Goal: Information Seeking & Learning: Learn about a topic

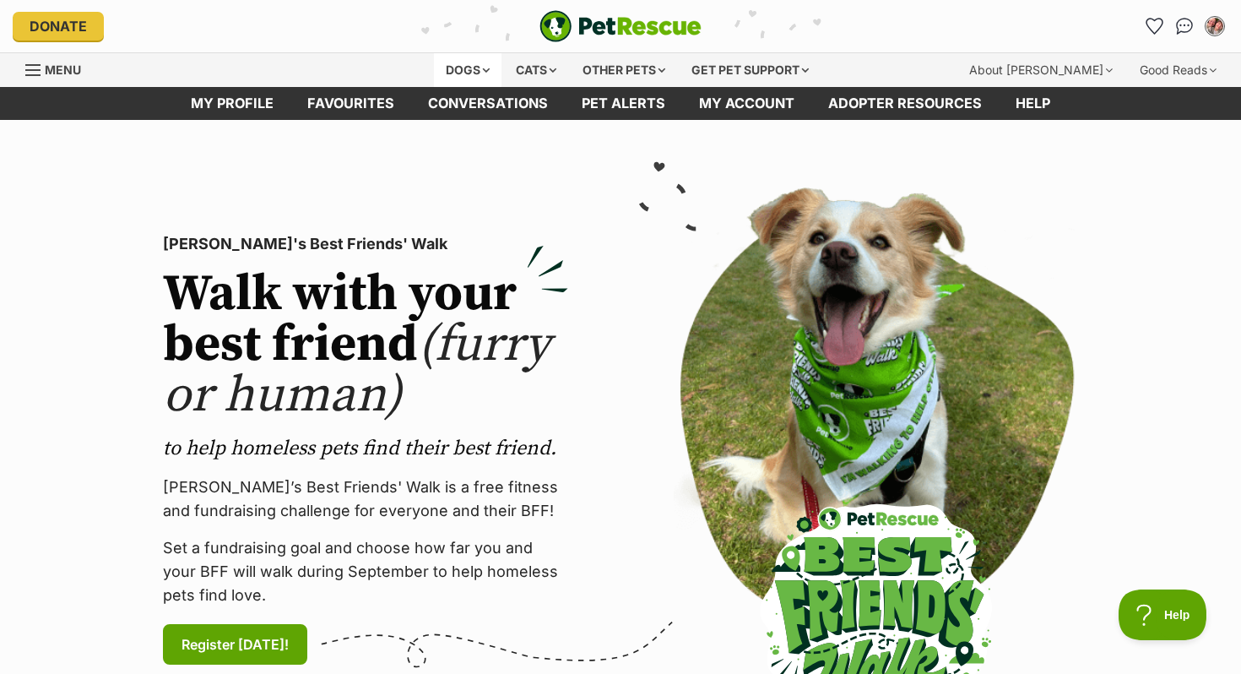
click at [458, 73] on div "Dogs" at bounding box center [468, 70] width 68 height 34
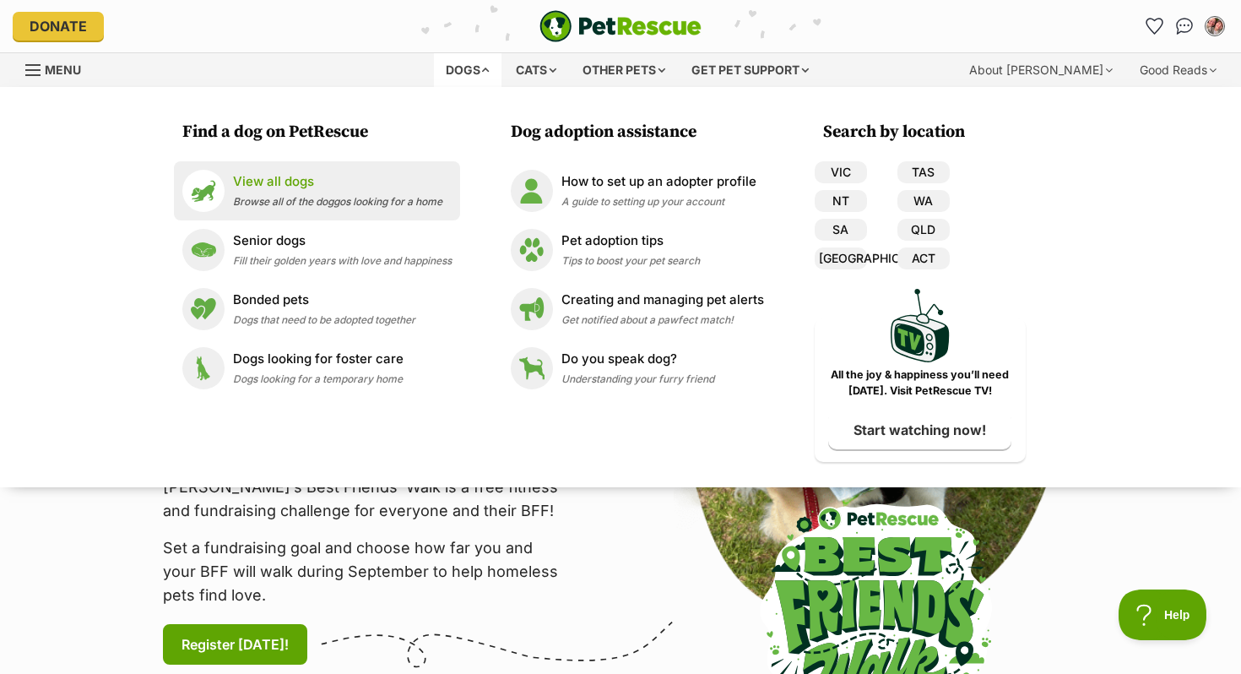
click at [347, 185] on p "View all dogs" at bounding box center [337, 181] width 209 height 19
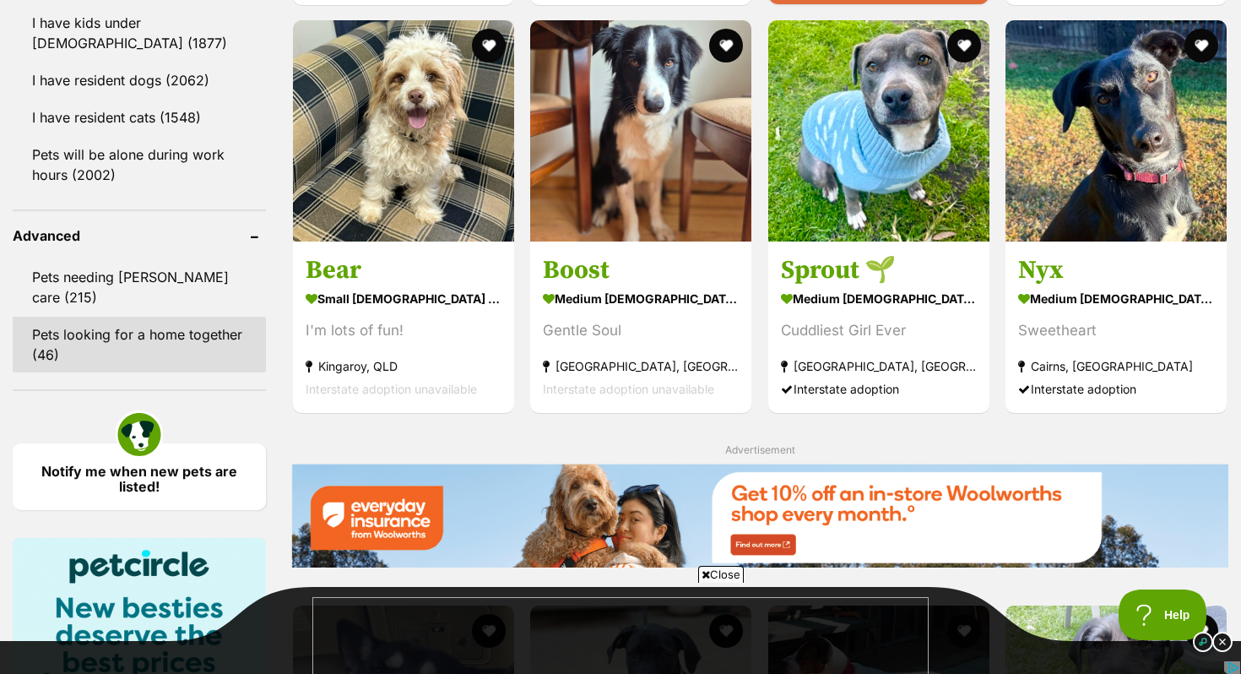
click at [104, 317] on link "Pets looking for a home together (46)" at bounding box center [139, 345] width 253 height 56
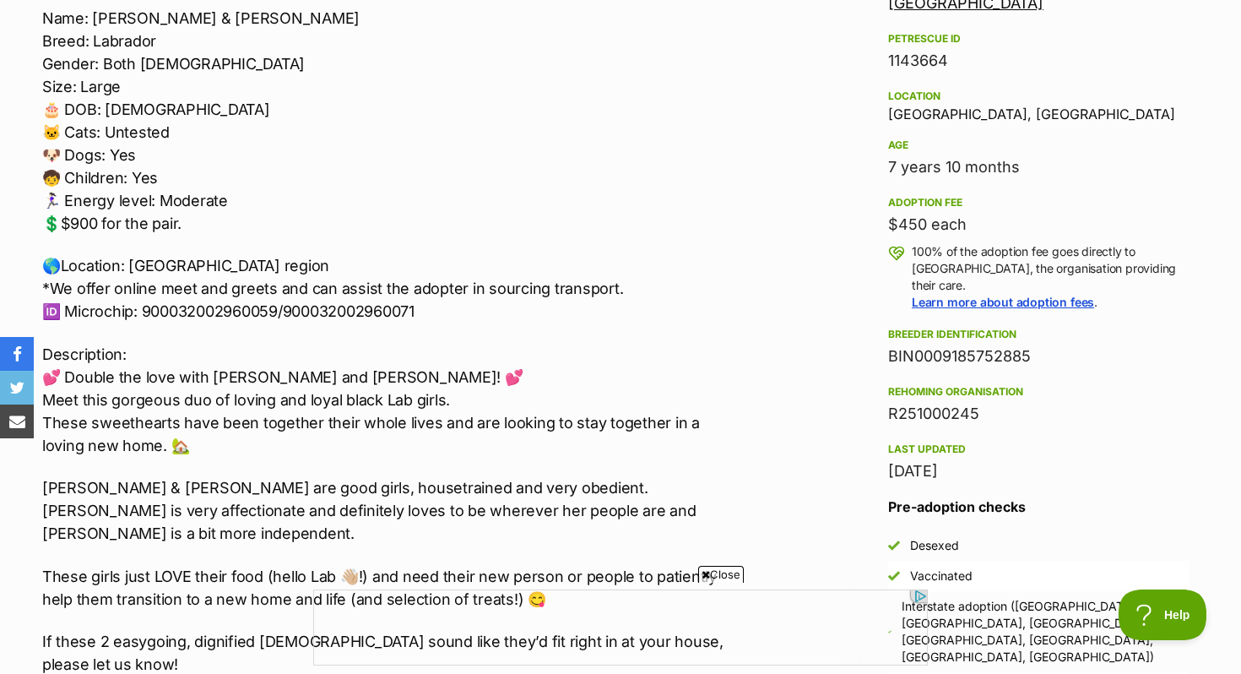
scroll to position [1043, 0]
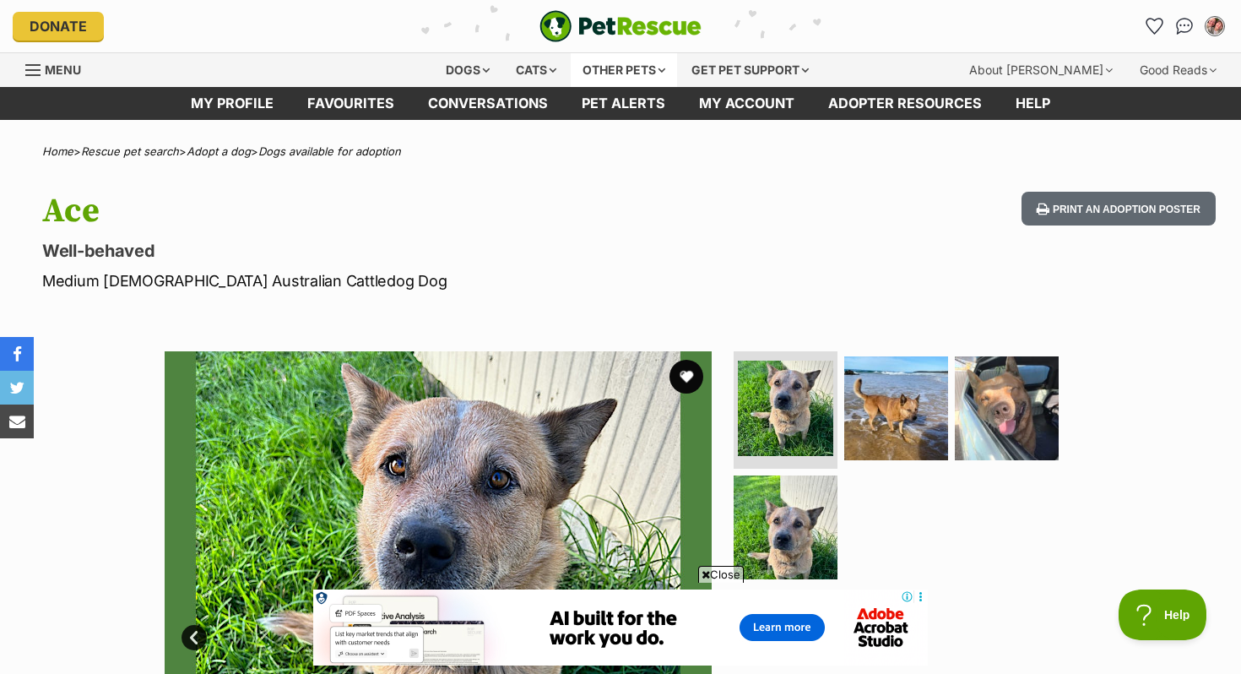
scroll to position [490, 0]
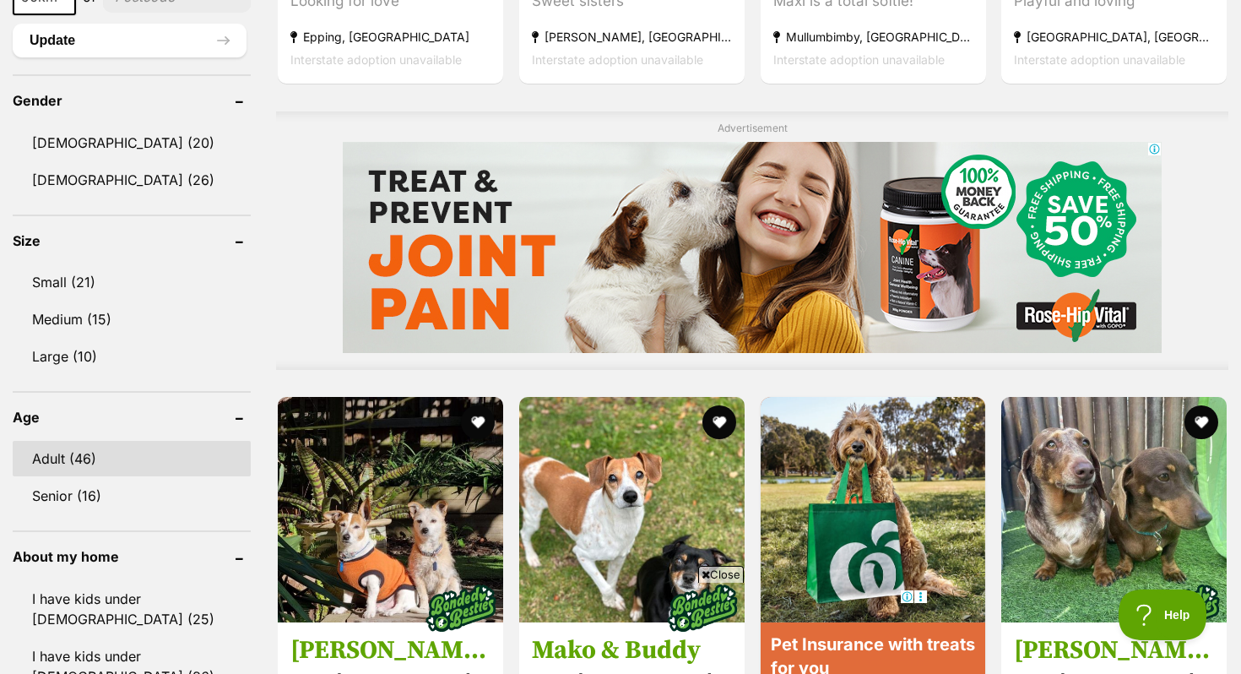
click at [135, 450] on link "Adult (46)" at bounding box center [132, 458] width 238 height 35
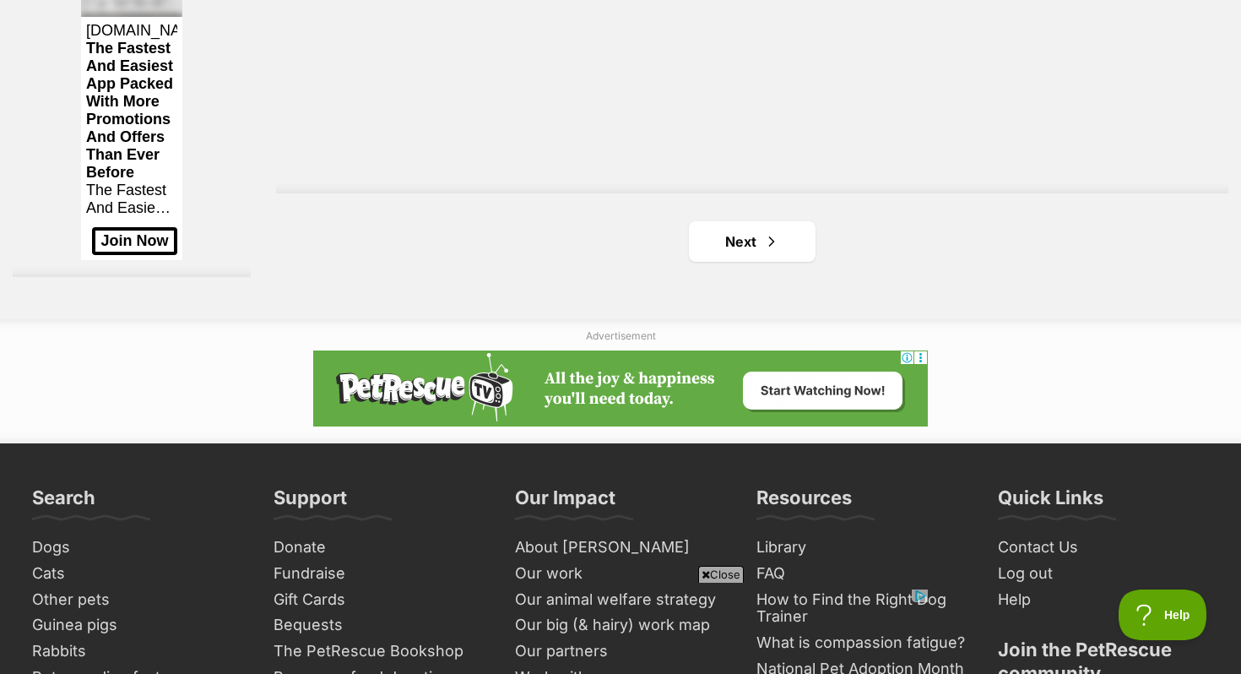
scroll to position [3320, 0]
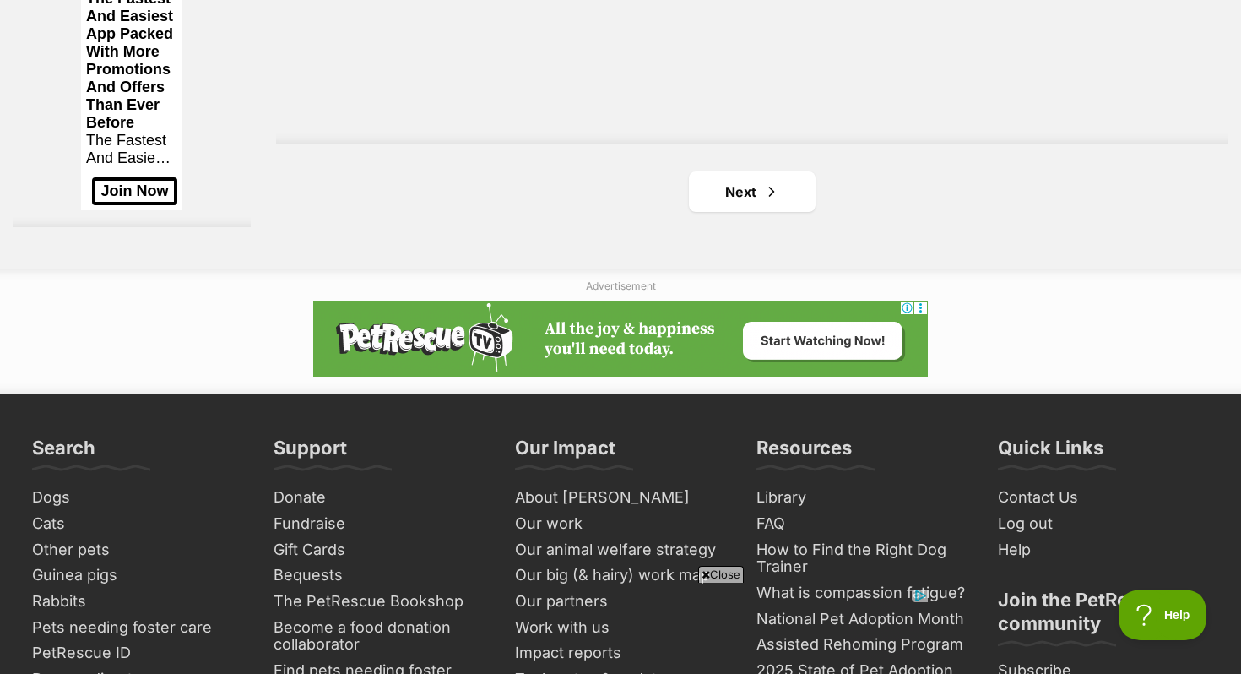
click at [755, 198] on link "Next" at bounding box center [752, 191] width 127 height 41
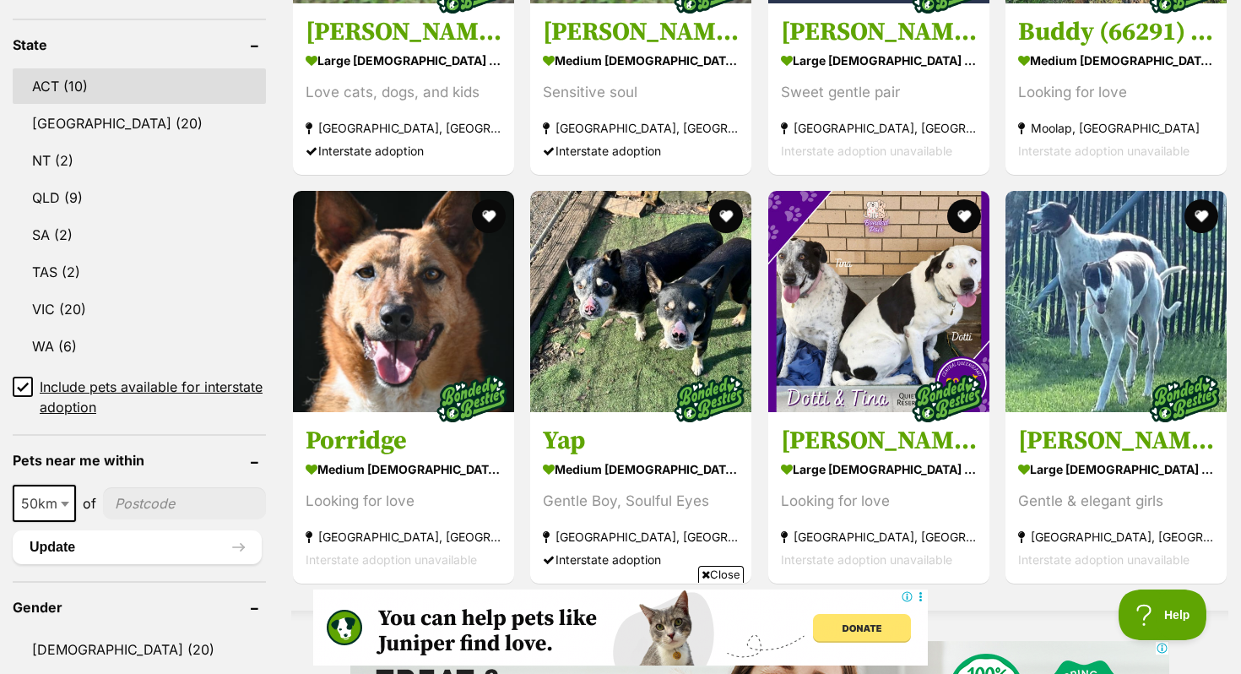
click at [131, 94] on link "ACT (10)" at bounding box center [139, 85] width 253 height 35
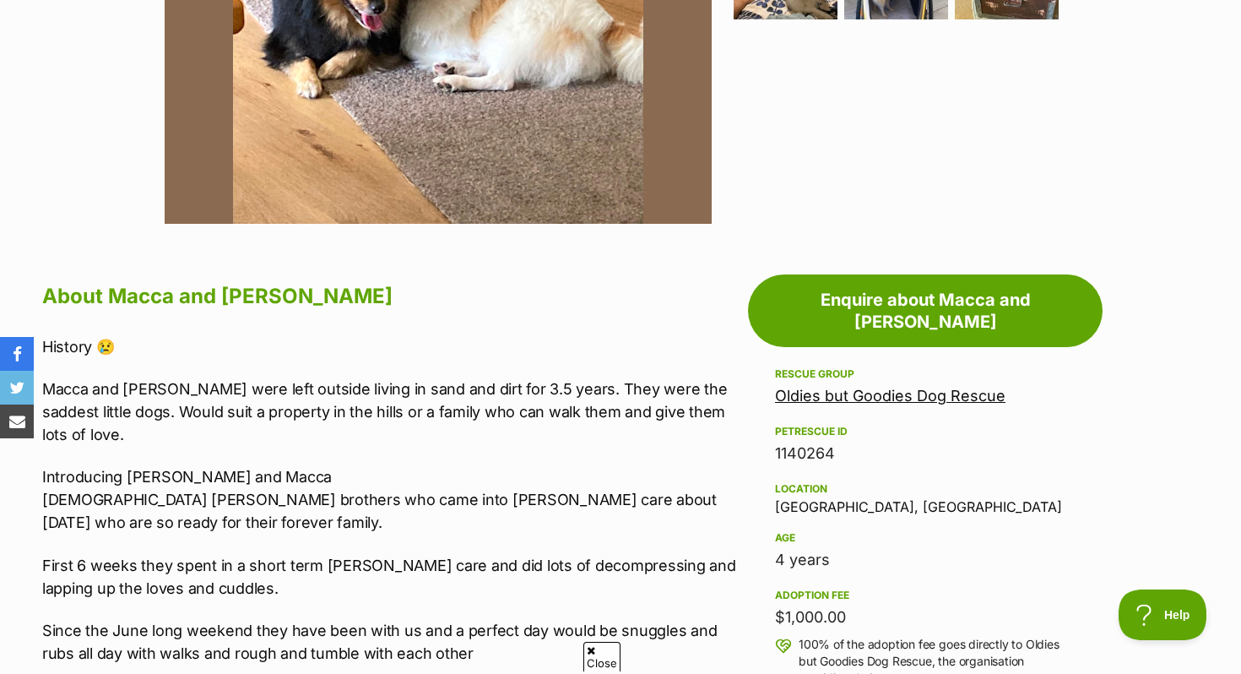
scroll to position [707, 0]
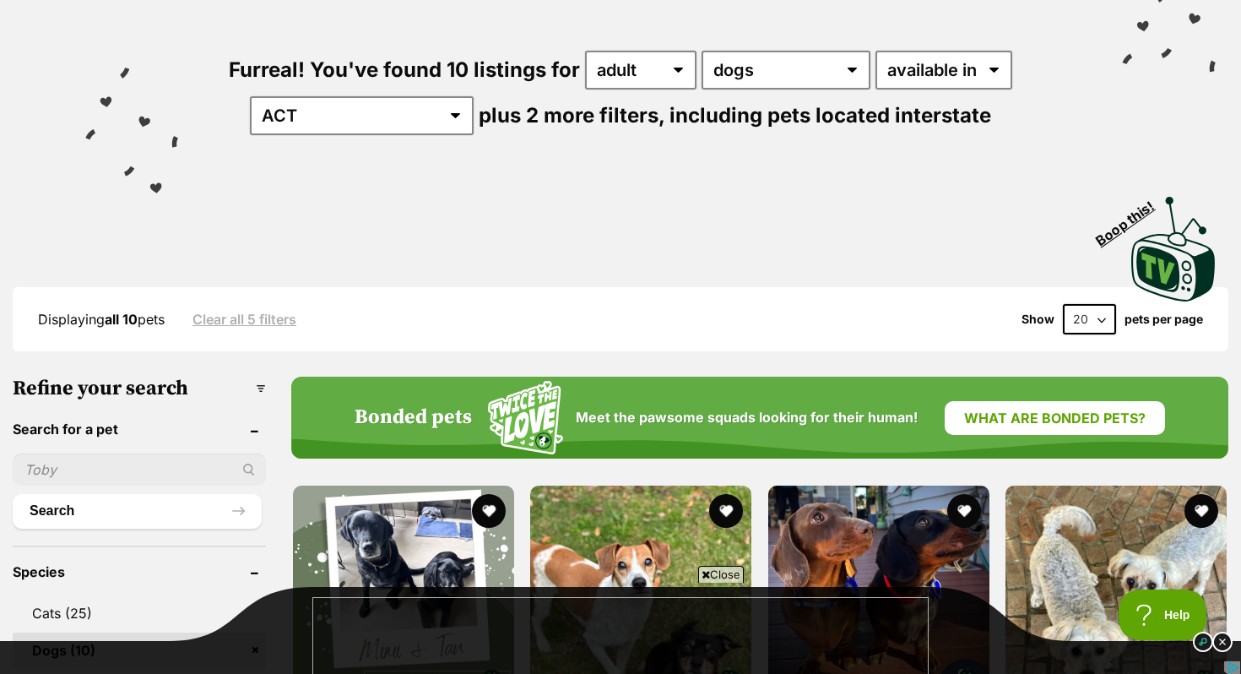
scroll to position [414, 0]
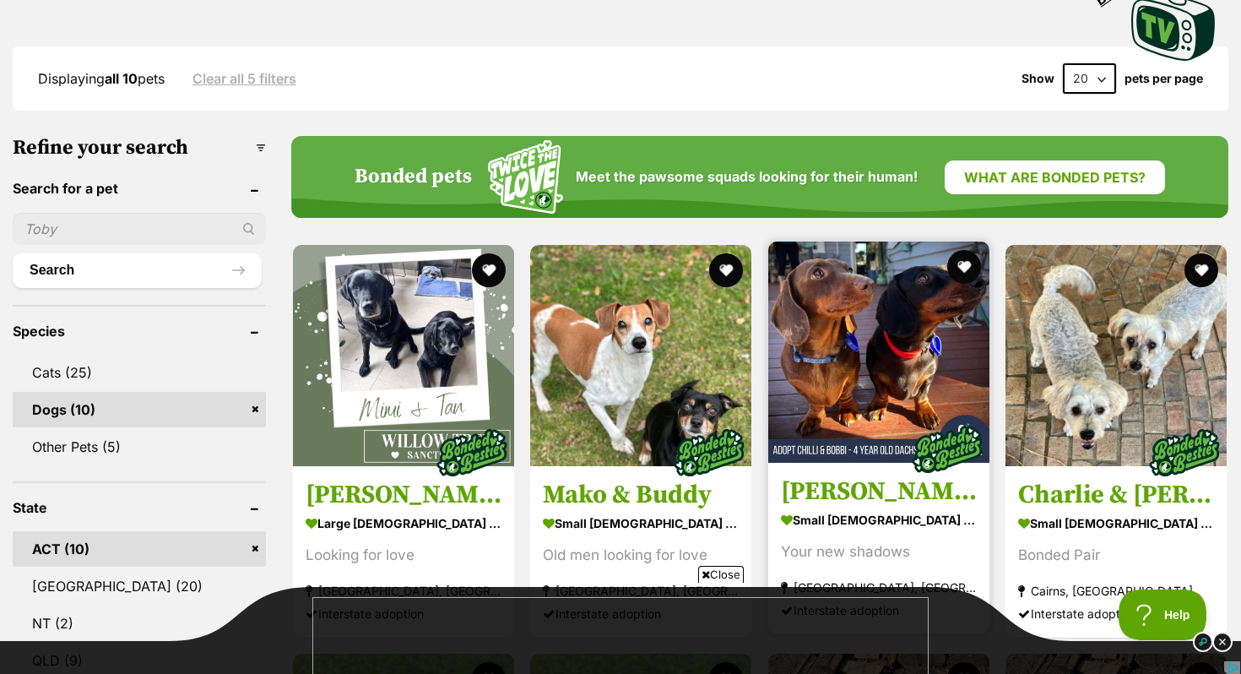
click at [824, 323] on img at bounding box center [878, 351] width 221 height 221
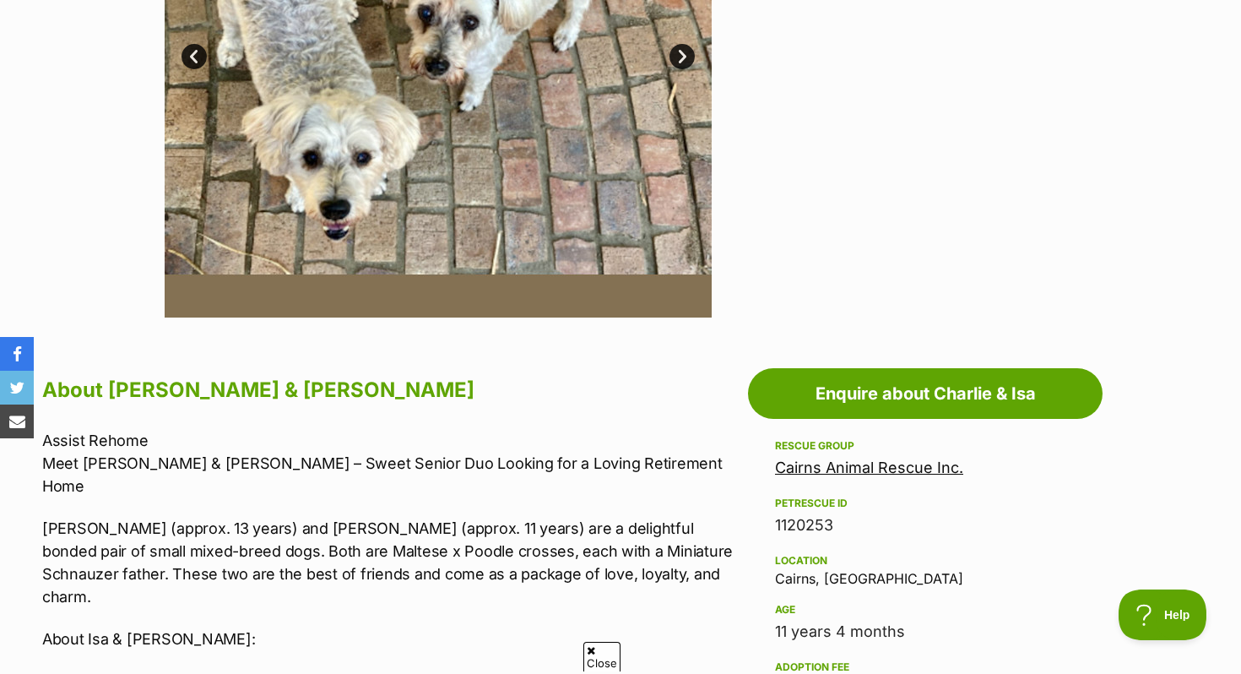
scroll to position [718, 0]
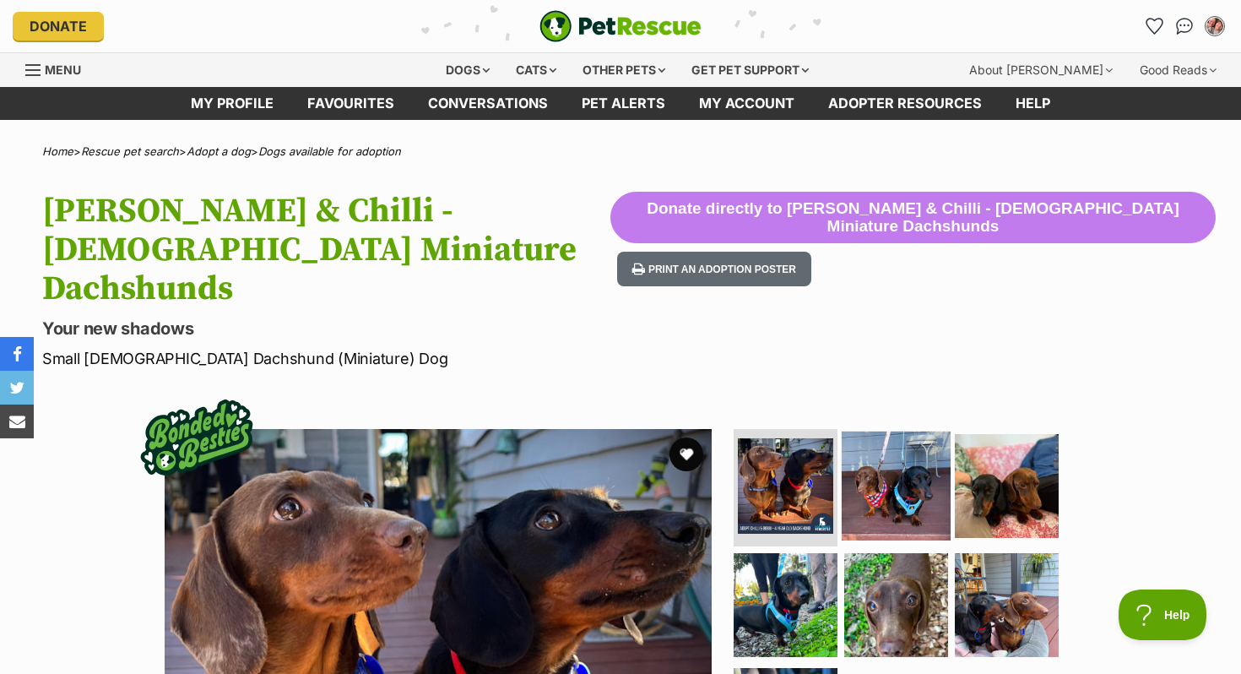
click at [883, 452] on img at bounding box center [896, 485] width 109 height 109
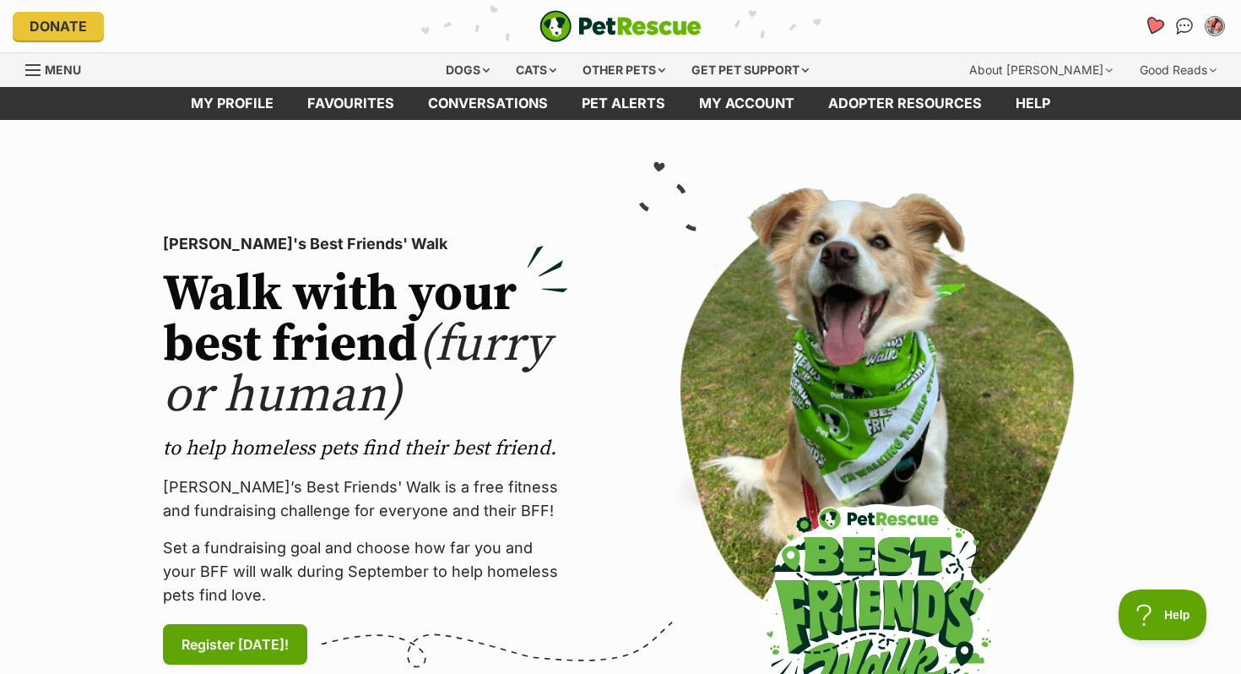
click at [1162, 18] on link "Favourites" at bounding box center [1153, 25] width 35 height 35
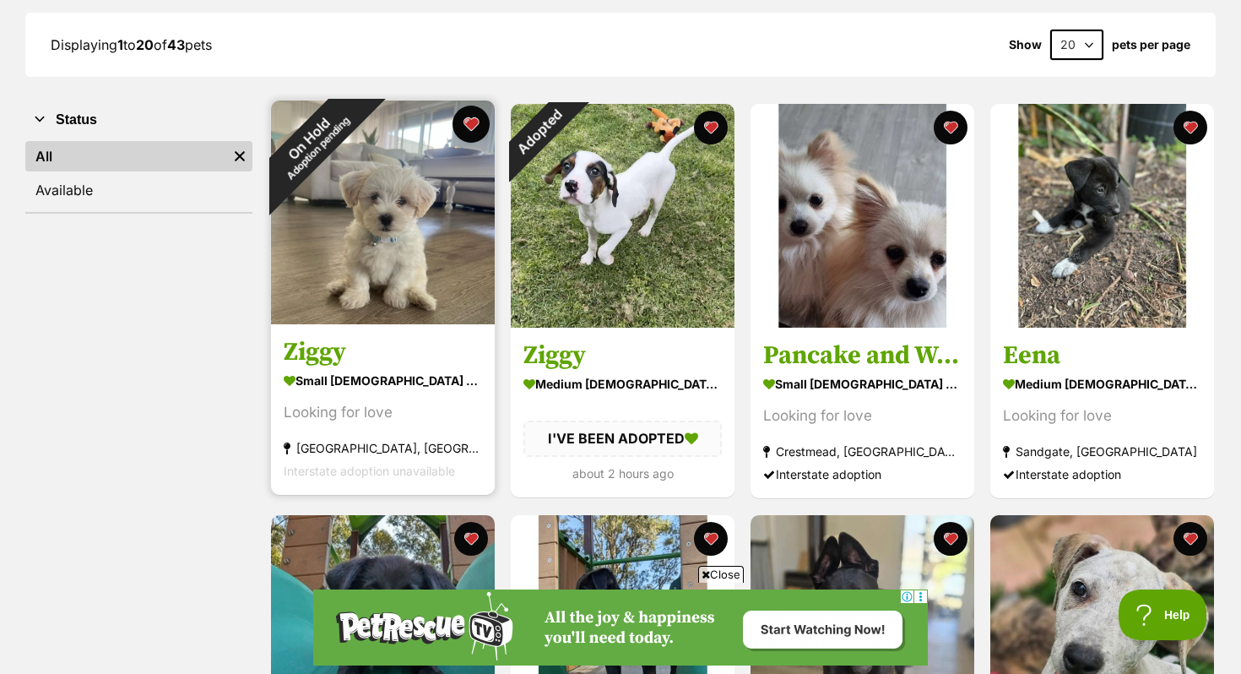
click at [476, 134] on button "favourite" at bounding box center [470, 124] width 37 height 37
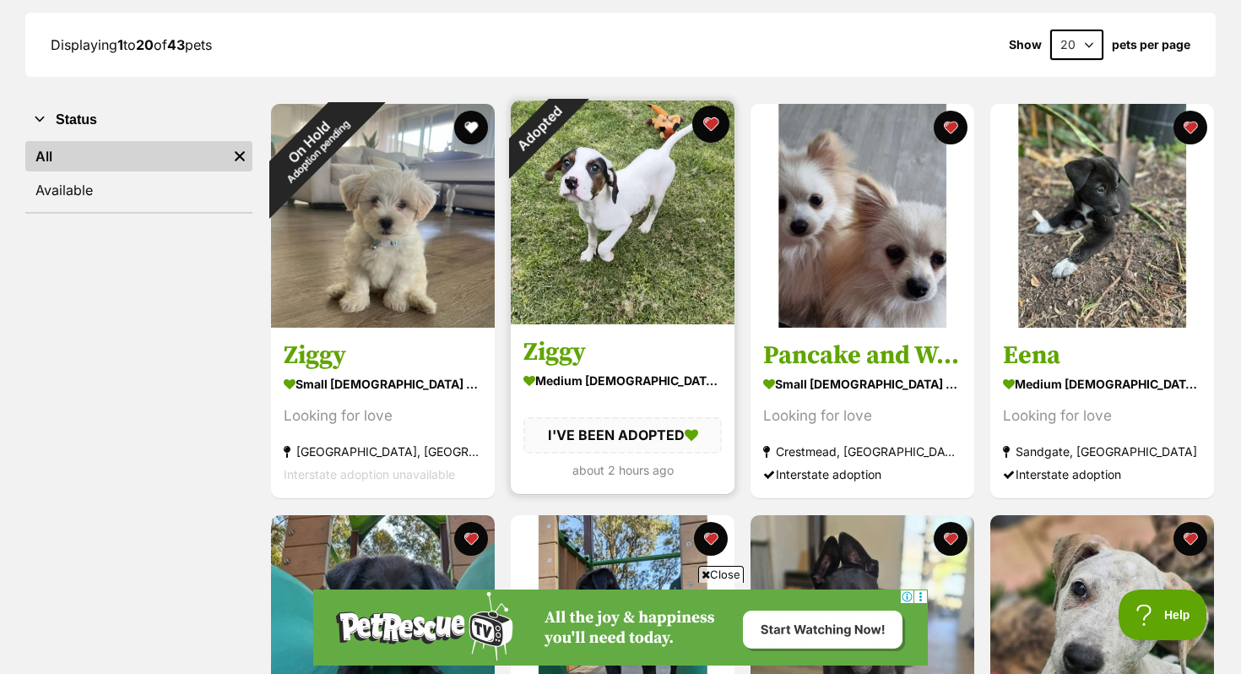
click at [713, 124] on button "favourite" at bounding box center [710, 124] width 37 height 37
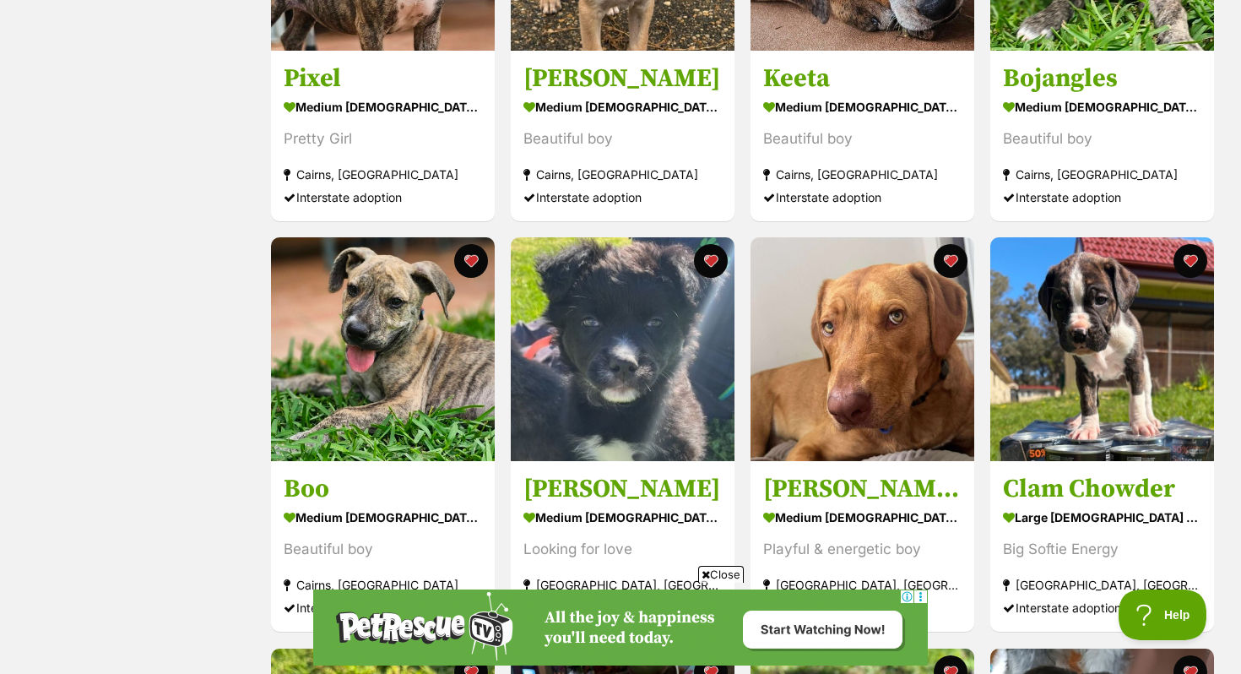
scroll to position [1347, 0]
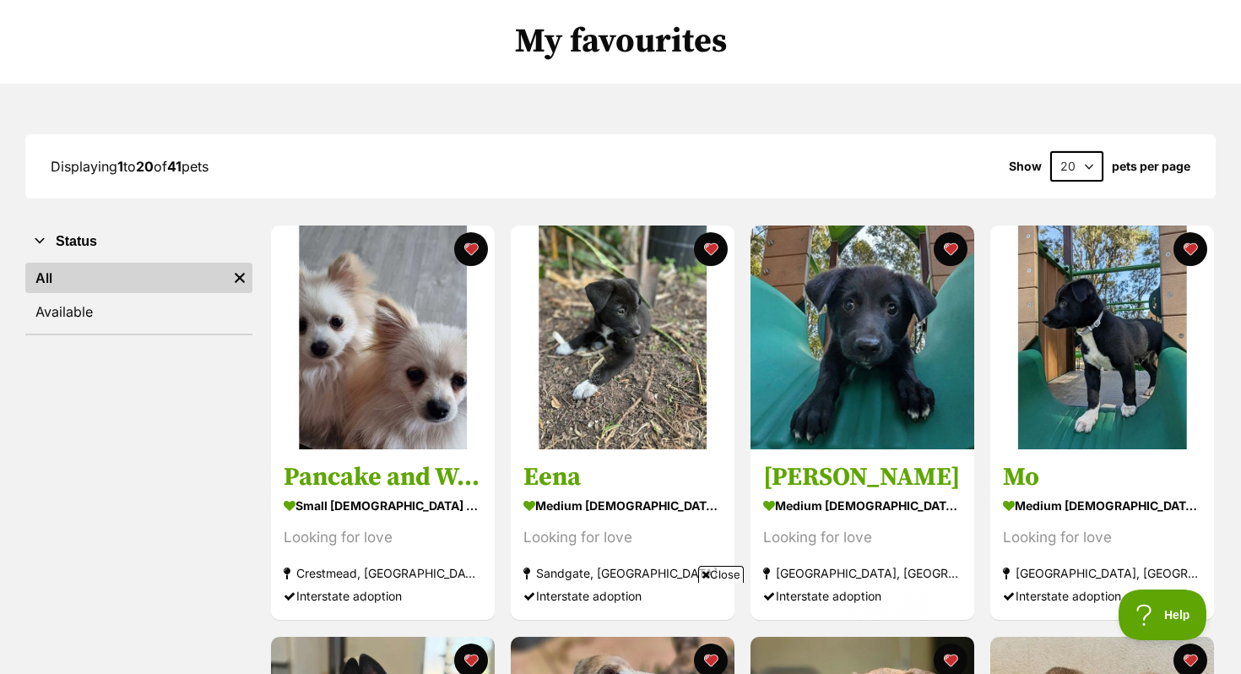
click at [165, 290] on link "All" at bounding box center [126, 278] width 202 height 30
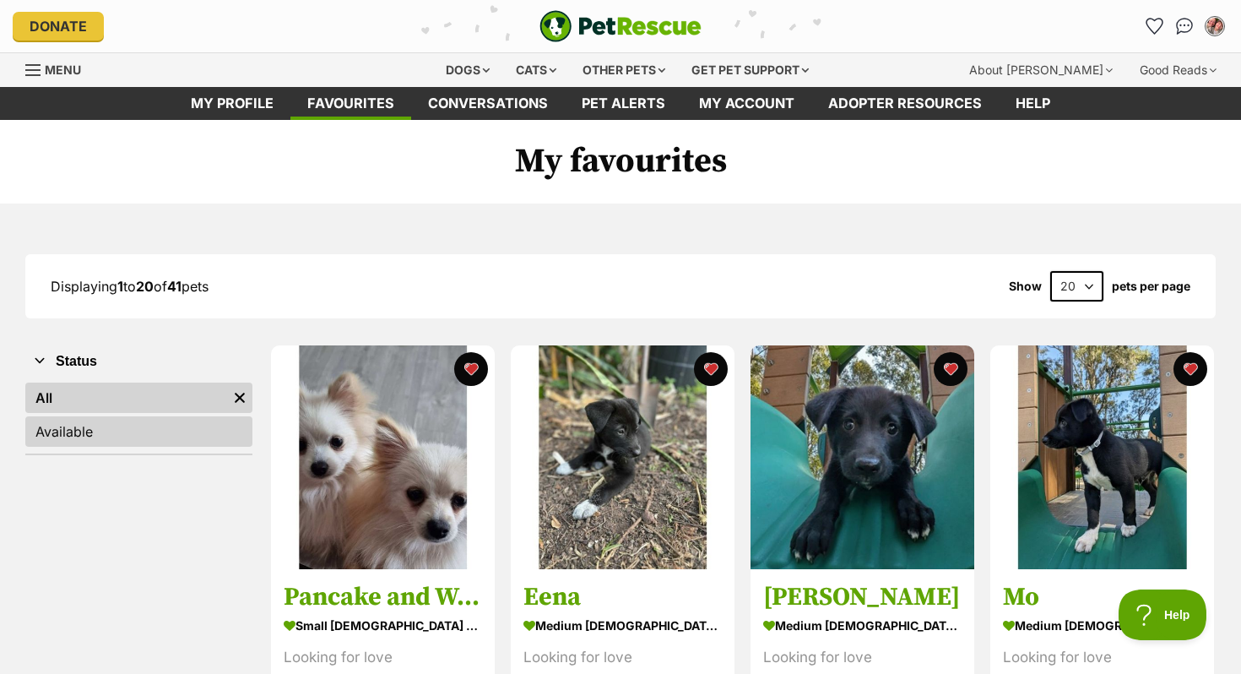
click at [165, 442] on link "Available" at bounding box center [138, 431] width 227 height 30
click at [161, 397] on link "All" at bounding box center [138, 397] width 227 height 30
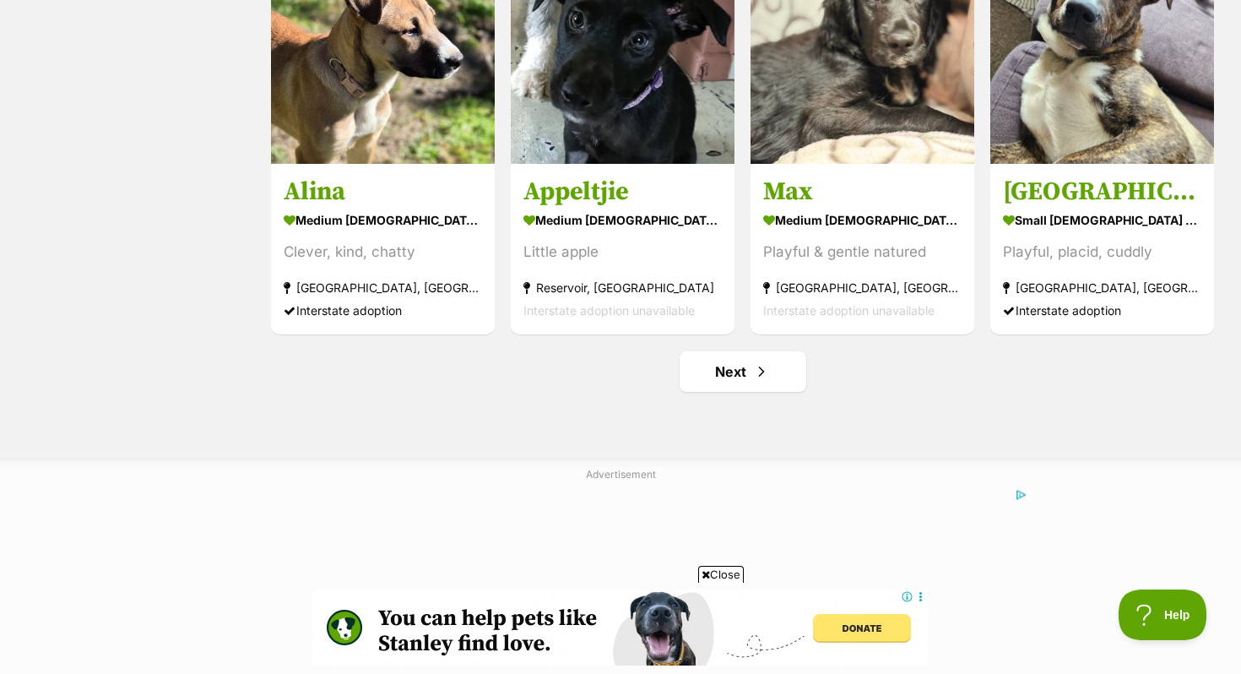
scroll to position [2086, 0]
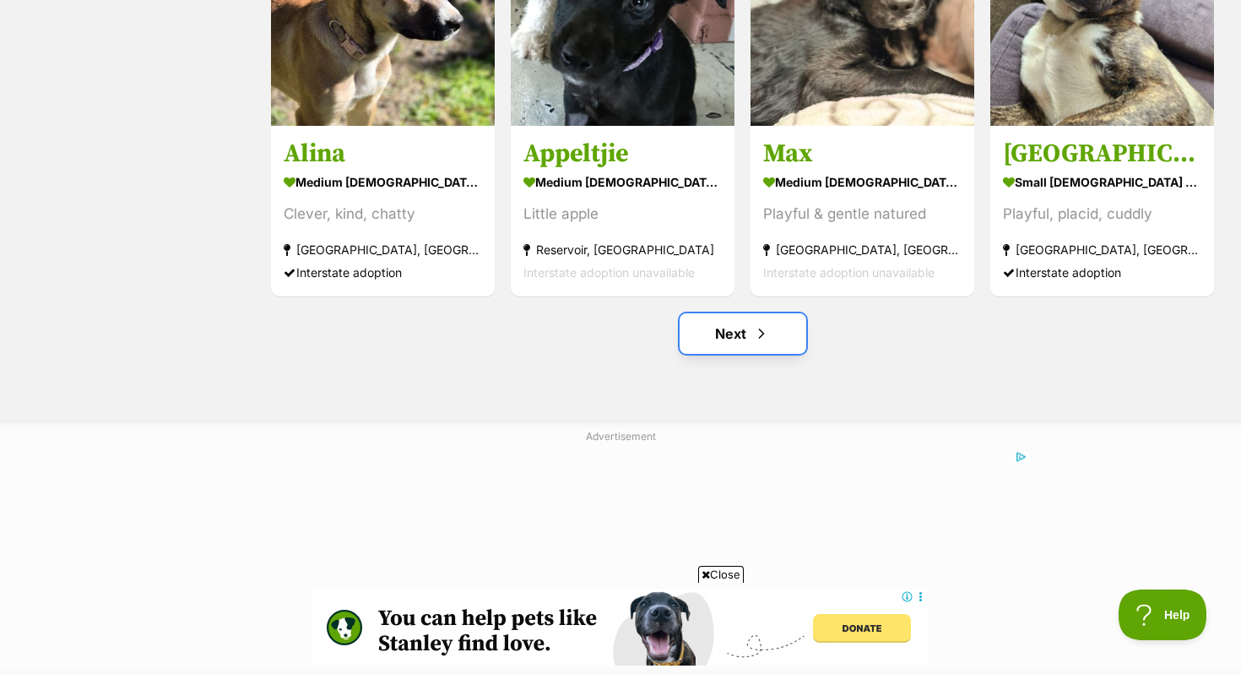
click at [760, 328] on span "Next page" at bounding box center [761, 333] width 17 height 20
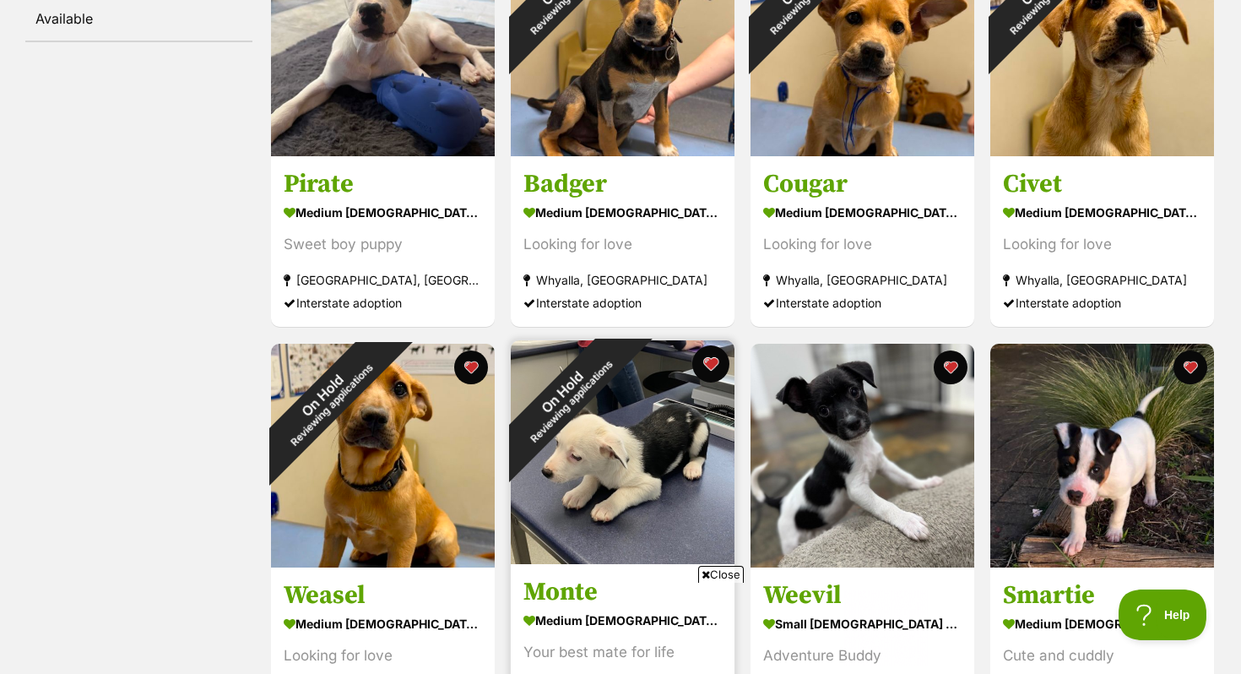
click at [702, 368] on button "favourite" at bounding box center [710, 363] width 37 height 37
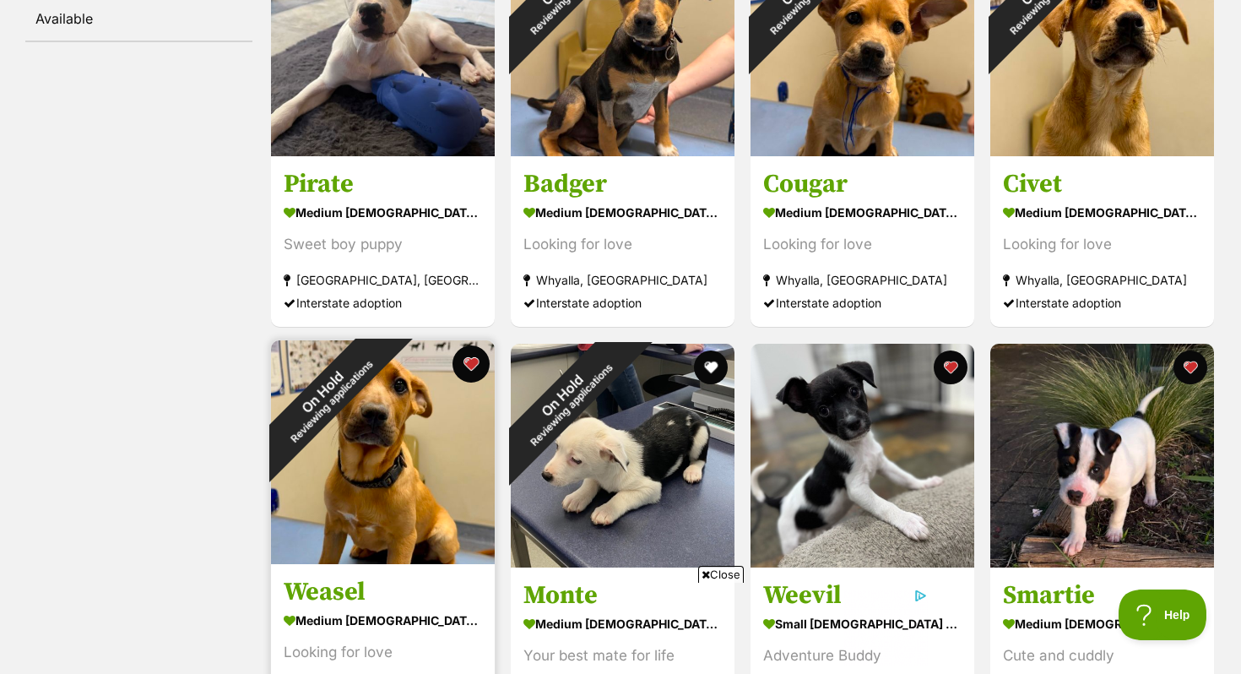
click at [474, 369] on button "favourite" at bounding box center [470, 363] width 37 height 37
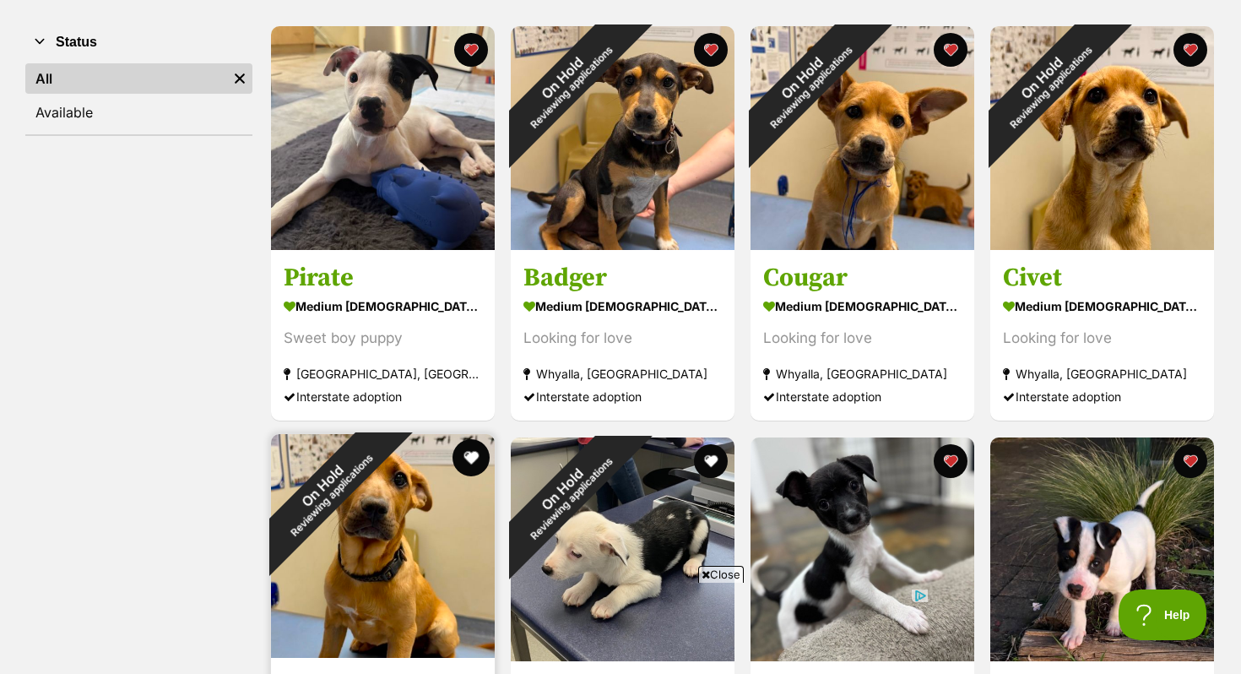
scroll to position [73, 0]
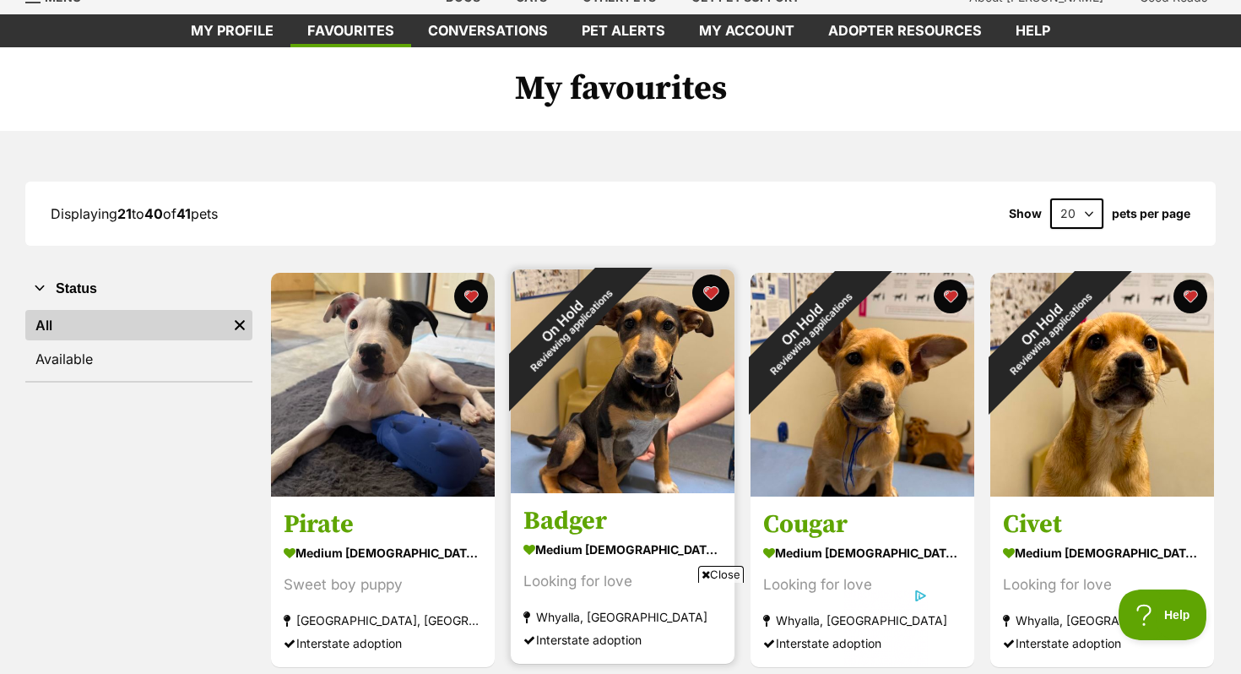
click at [724, 296] on button "favourite" at bounding box center [710, 292] width 37 height 37
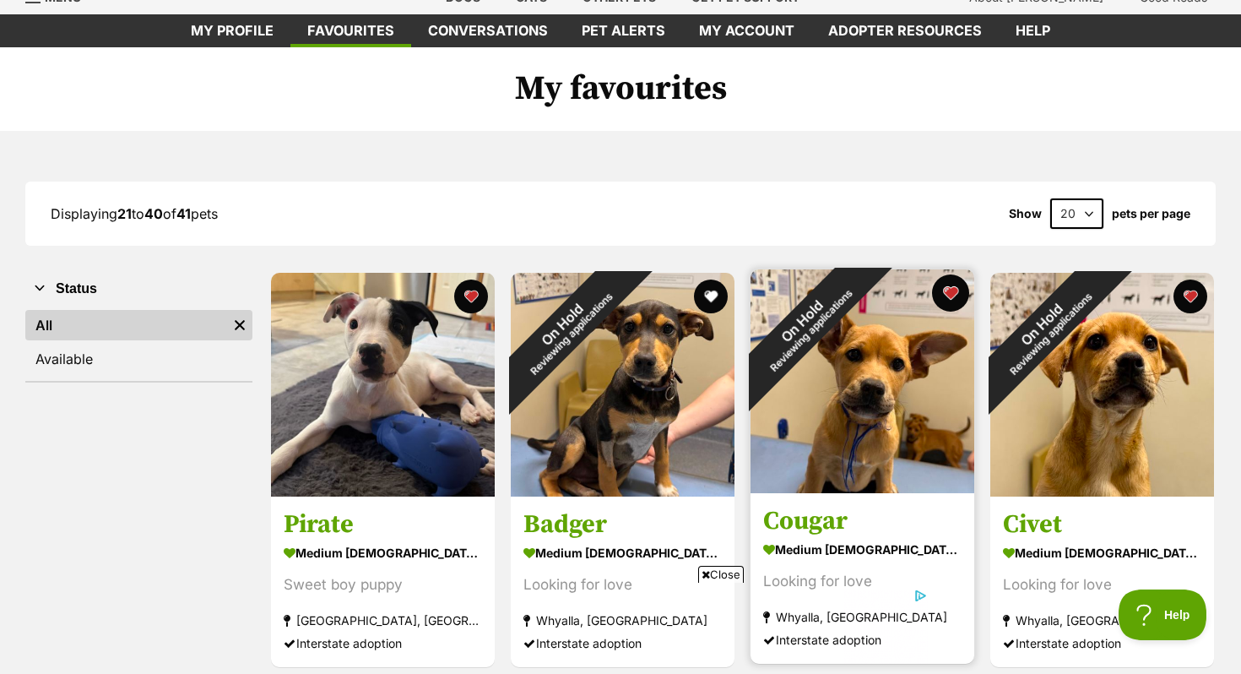
click at [953, 295] on button "favourite" at bounding box center [950, 292] width 37 height 37
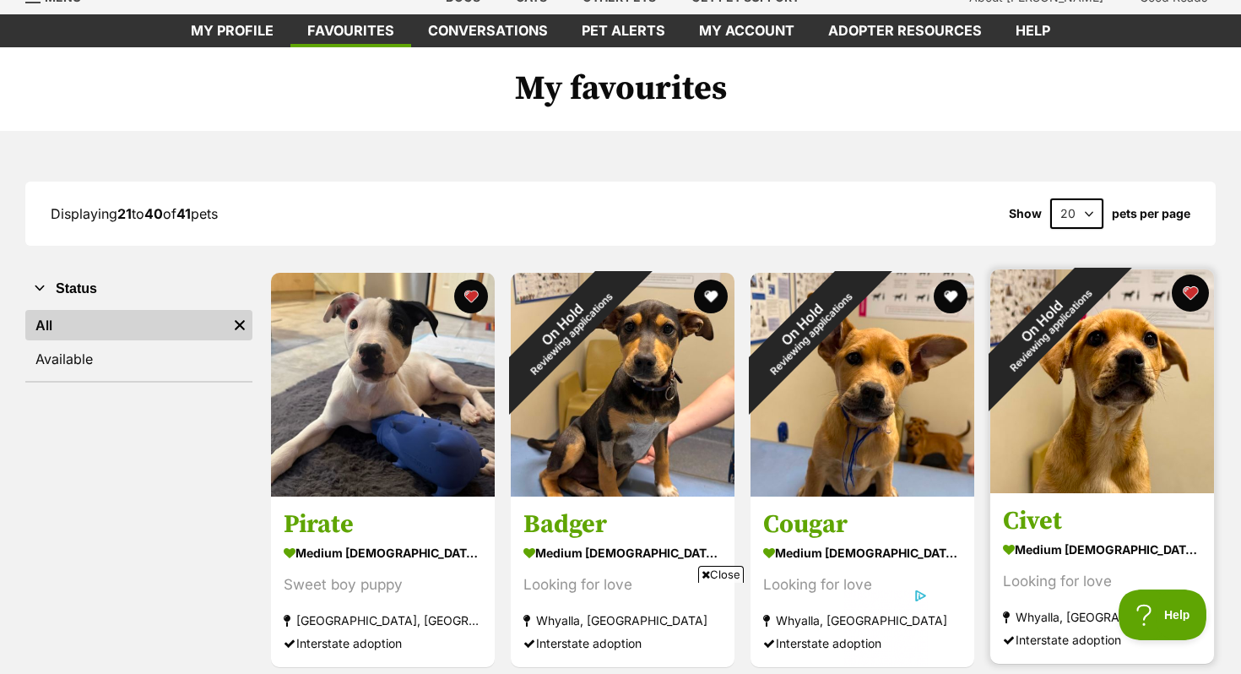
click at [1189, 295] on button "favourite" at bounding box center [1190, 292] width 37 height 37
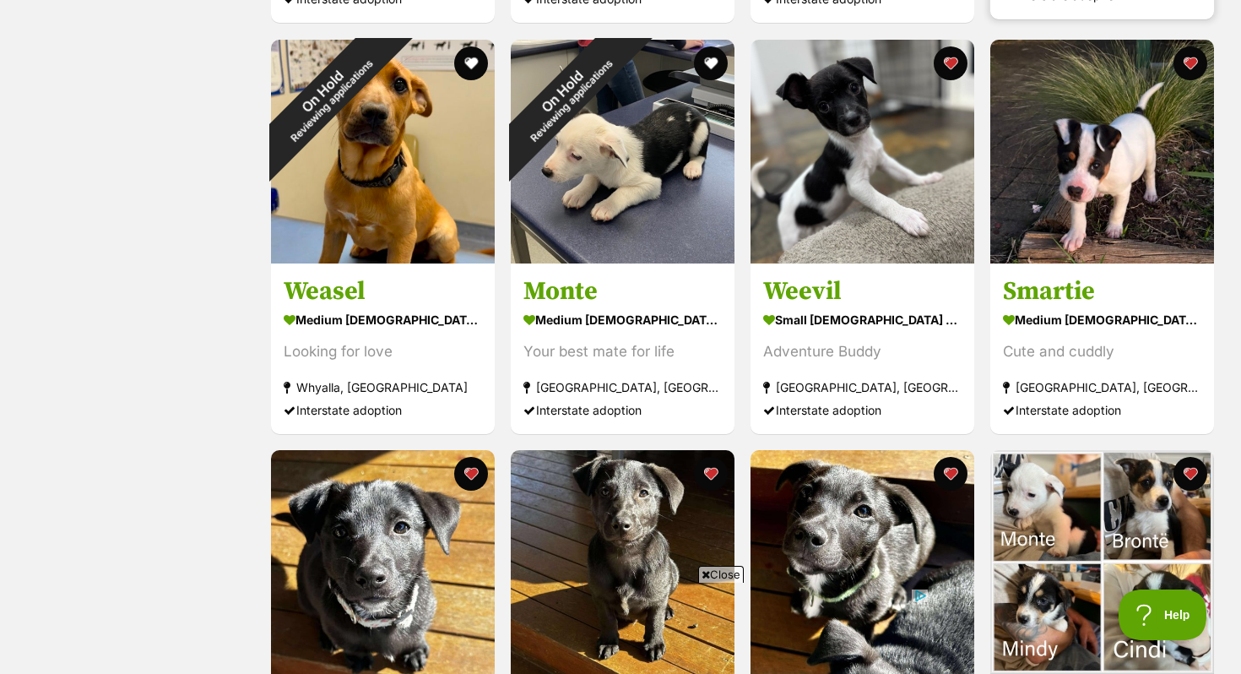
scroll to position [905, 0]
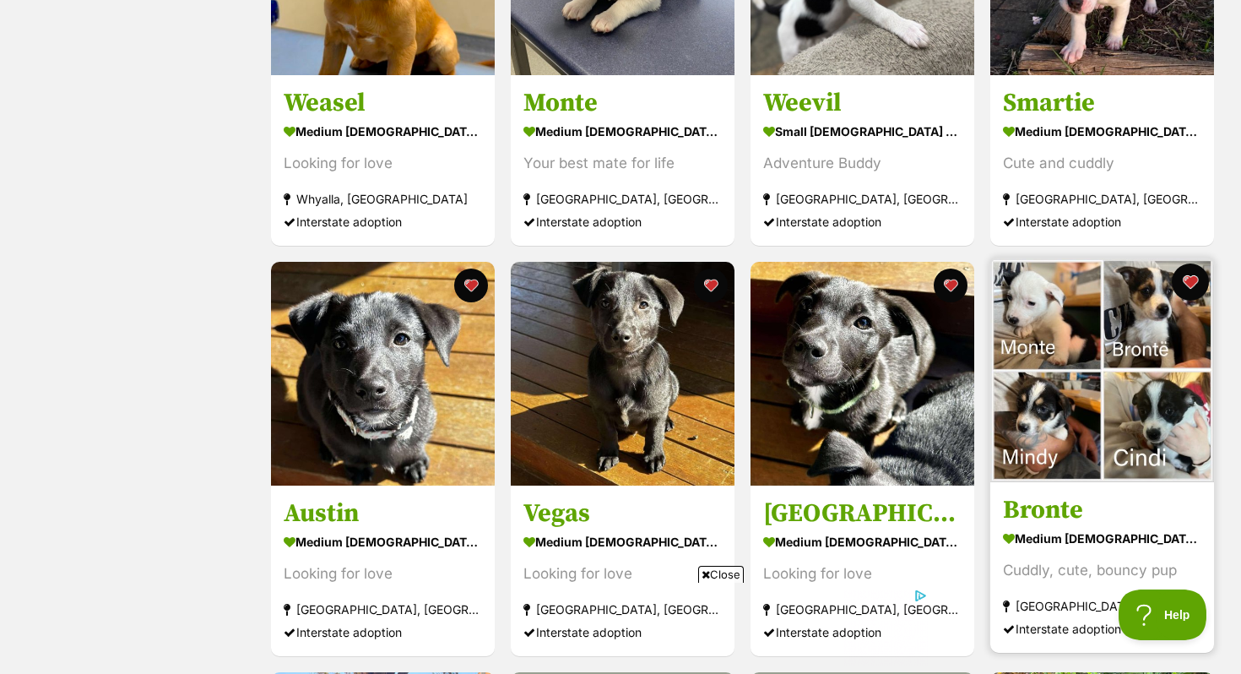
click at [1185, 295] on button "favourite" at bounding box center [1190, 281] width 37 height 37
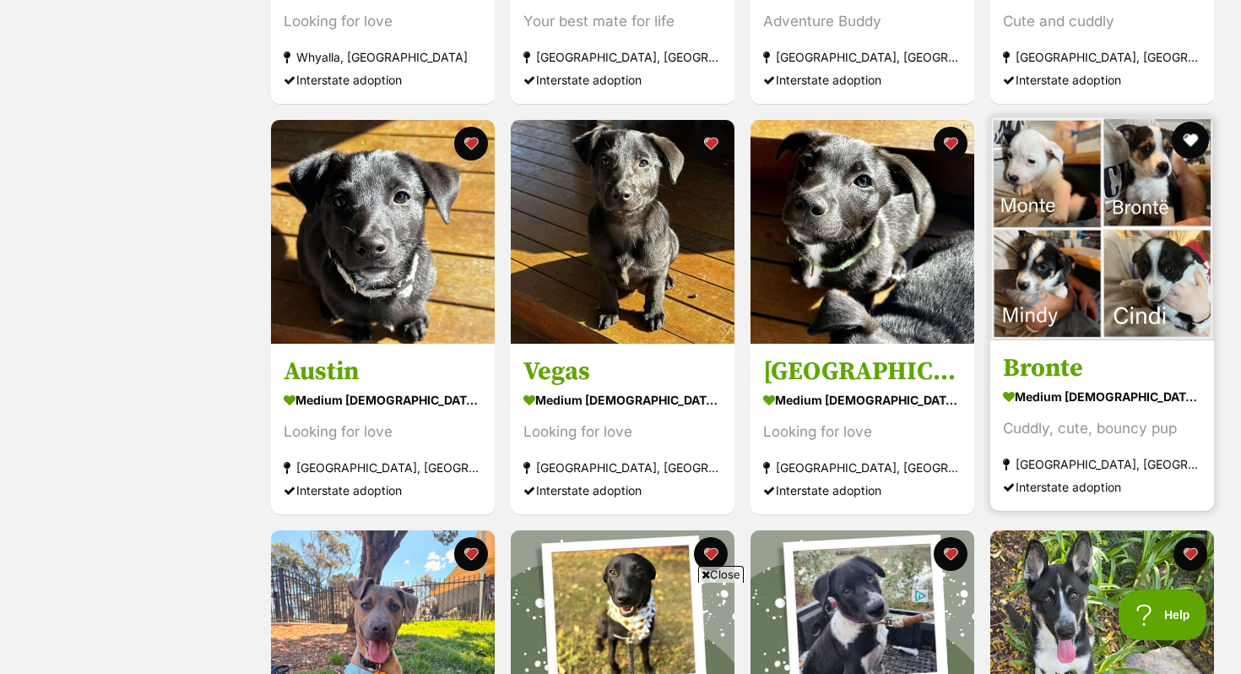
scroll to position [1347, 0]
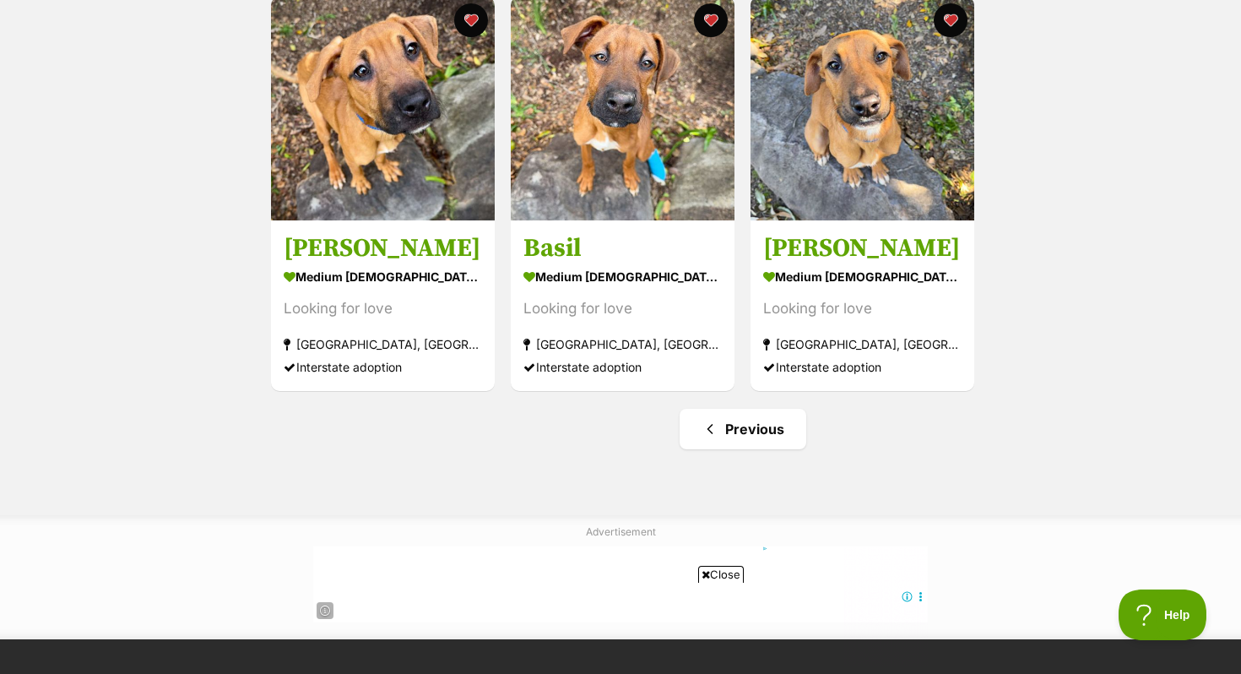
scroll to position [1579, 0]
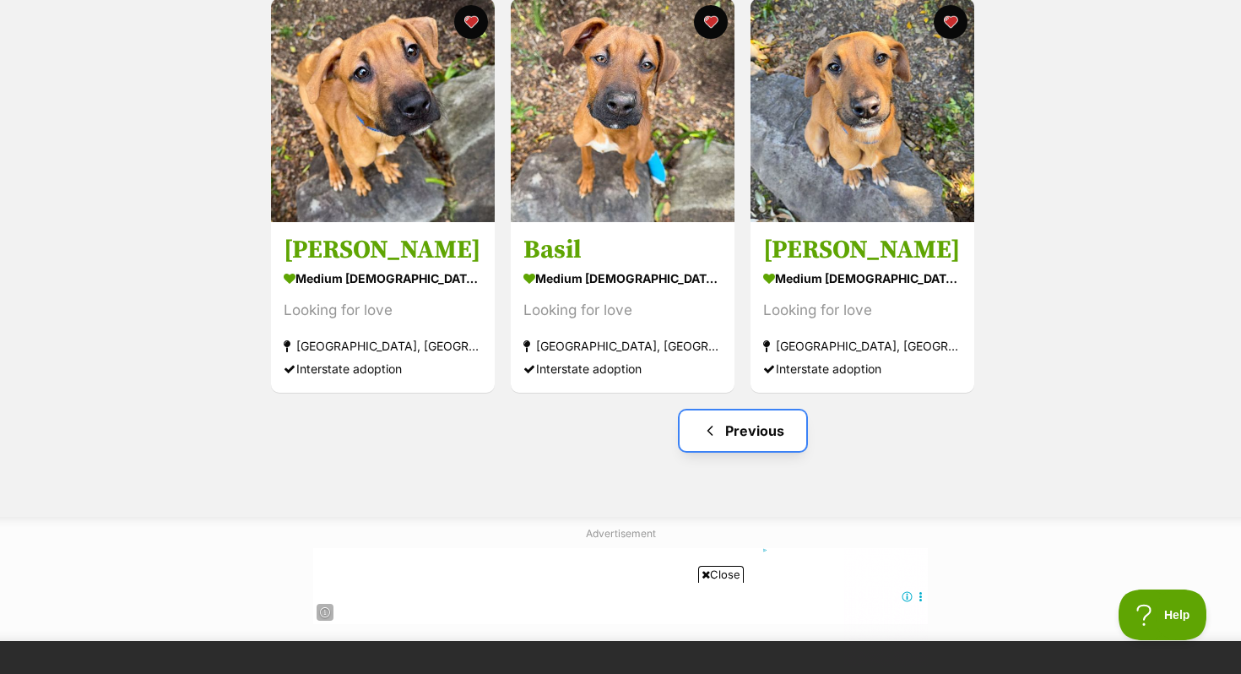
click at [747, 436] on link "Previous" at bounding box center [743, 430] width 127 height 41
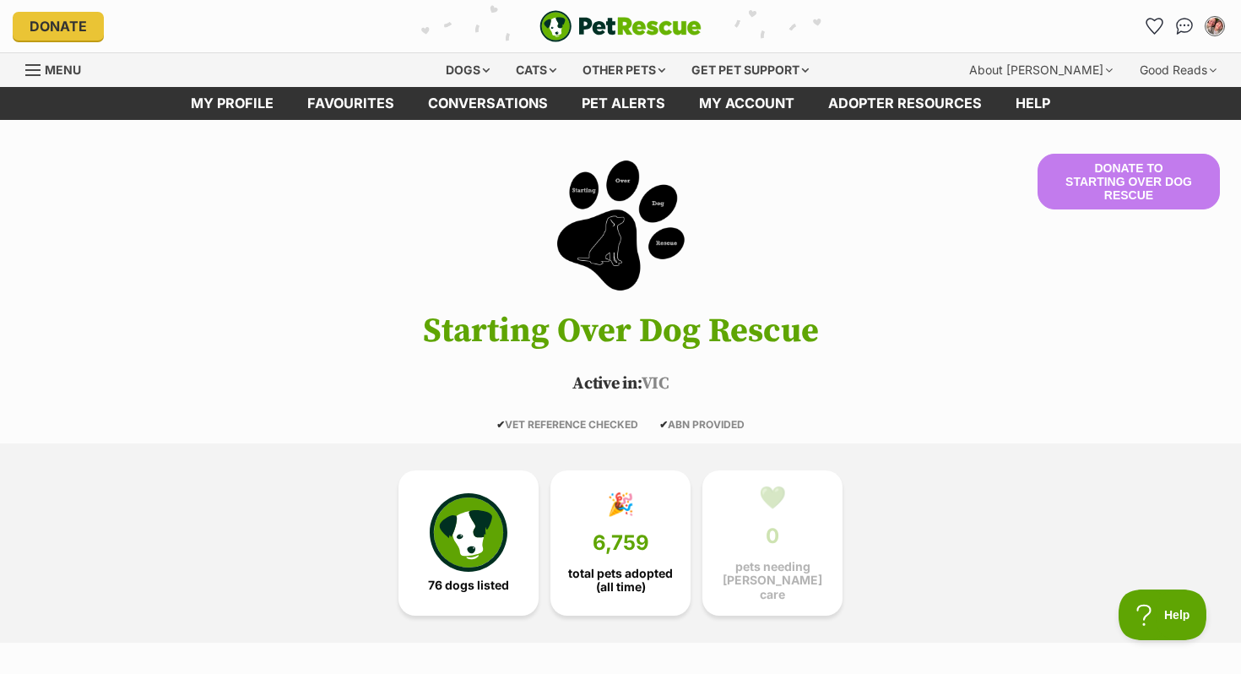
click at [610, 30] on img "PetRescue" at bounding box center [620, 26] width 162 height 32
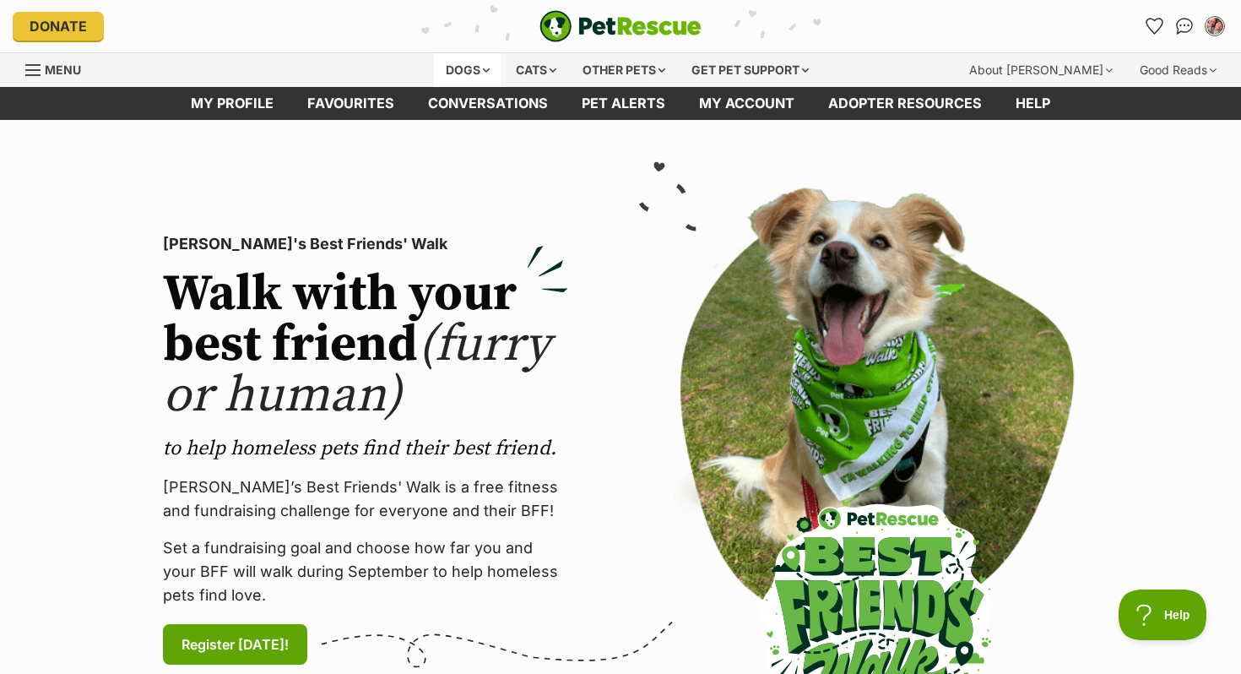
click at [455, 80] on div "Dogs" at bounding box center [468, 70] width 68 height 34
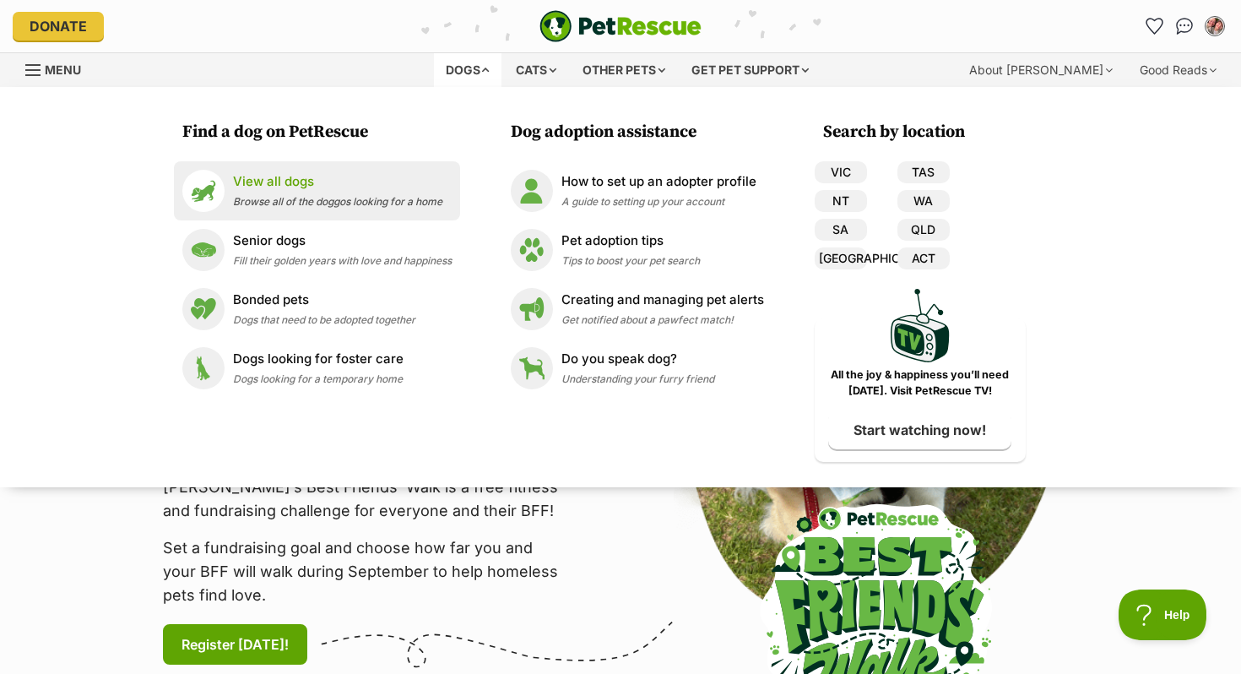
click at [394, 207] on span "Browse all of the doggos looking for a home" at bounding box center [337, 201] width 209 height 13
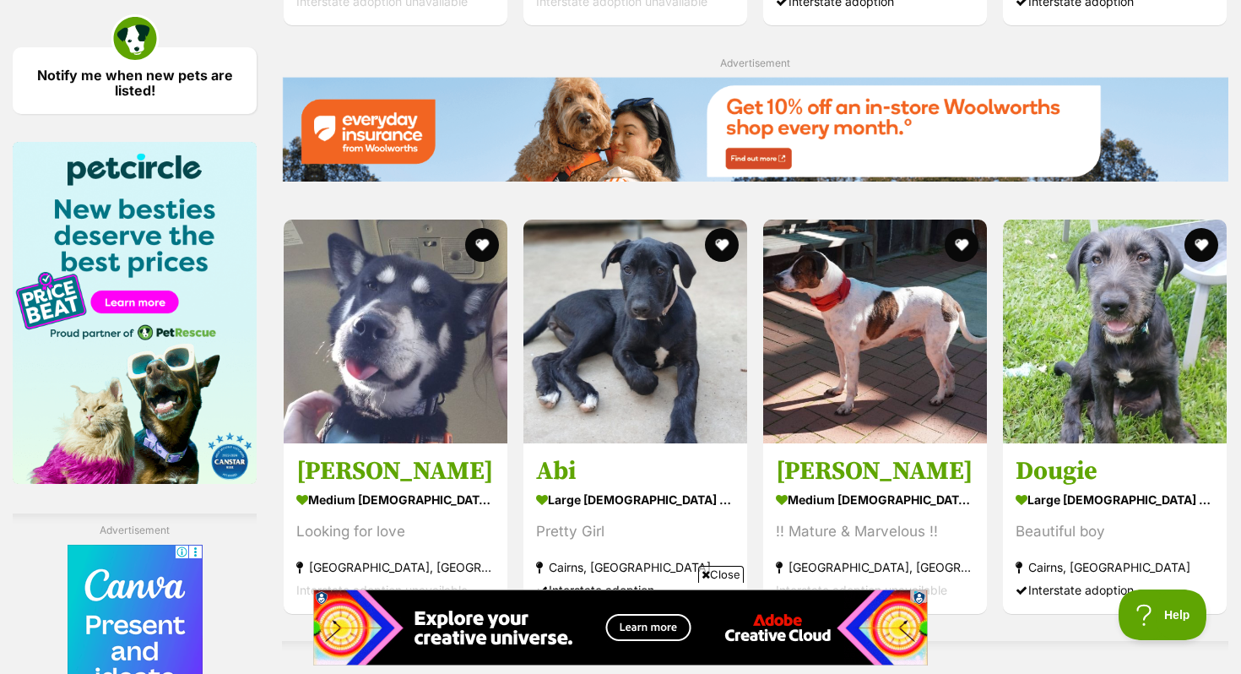
scroll to position [2696, 0]
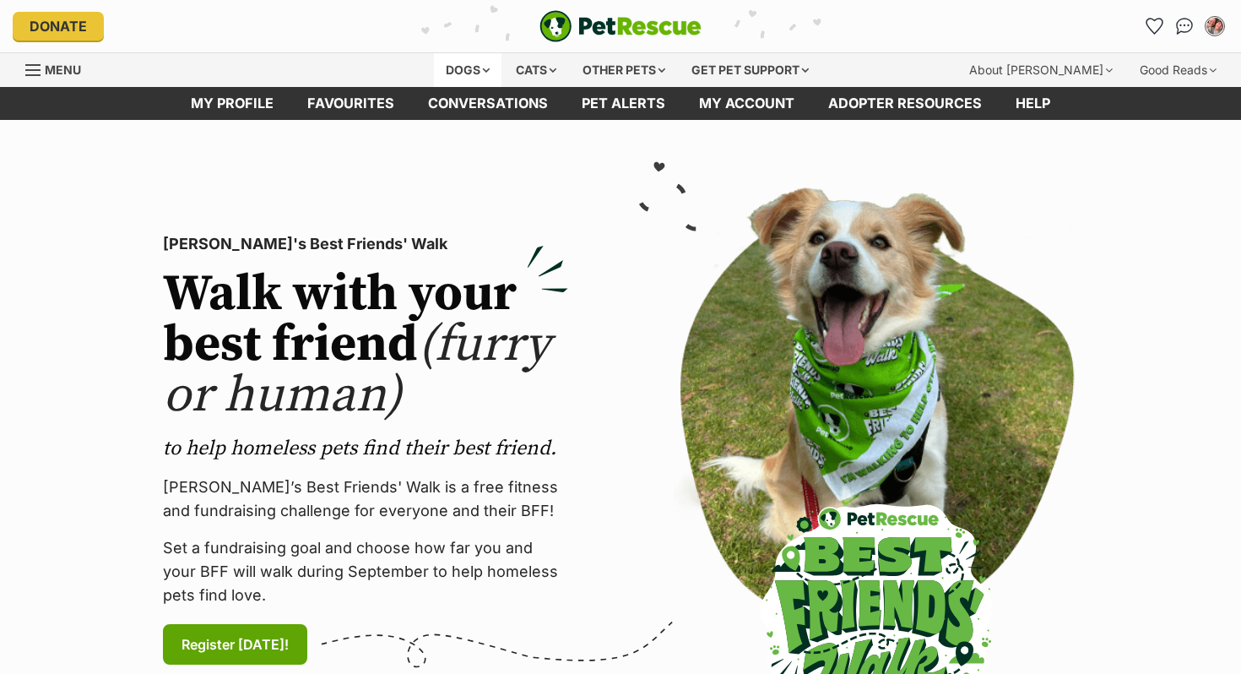
click at [450, 62] on div "Dogs" at bounding box center [468, 70] width 68 height 34
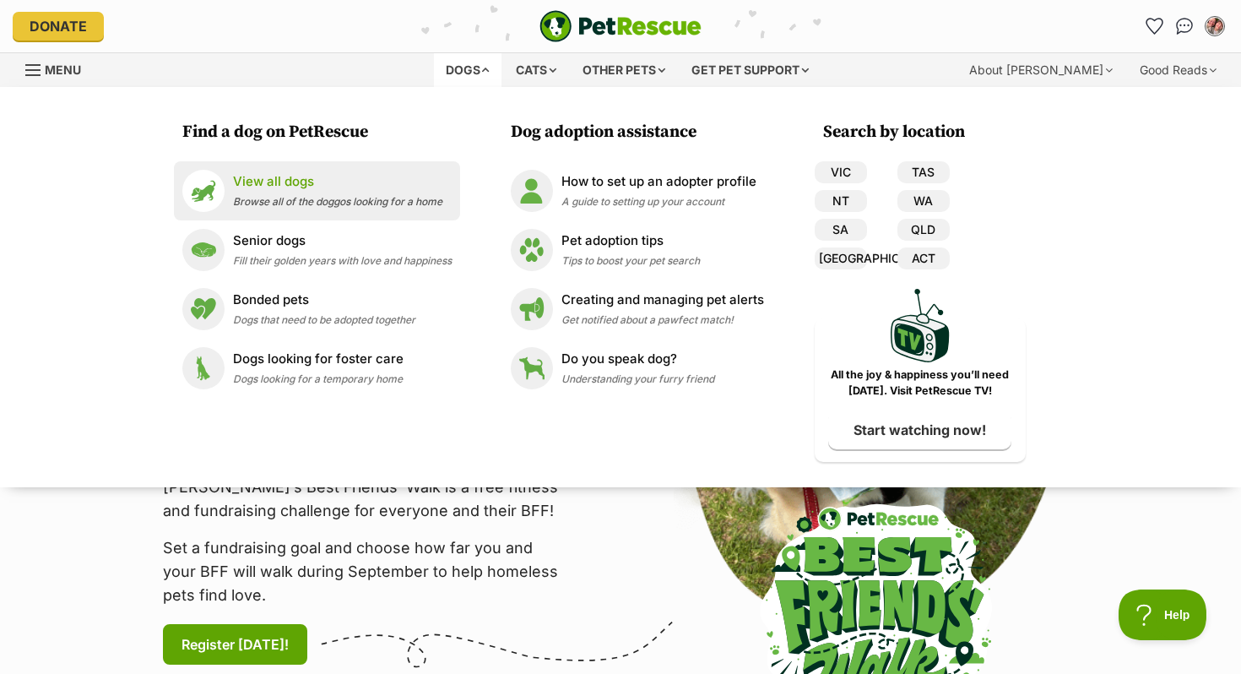
click at [317, 189] on p "View all dogs" at bounding box center [337, 181] width 209 height 19
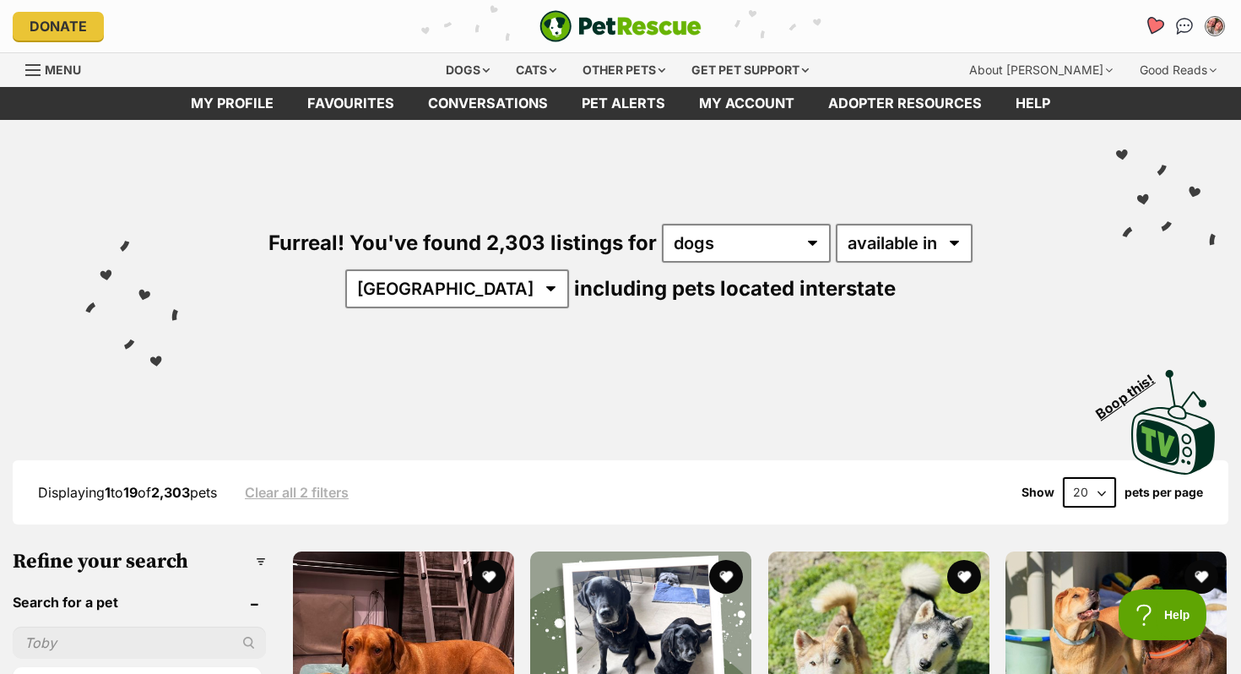
click at [1151, 30] on icon "Favourites" at bounding box center [1154, 25] width 20 height 19
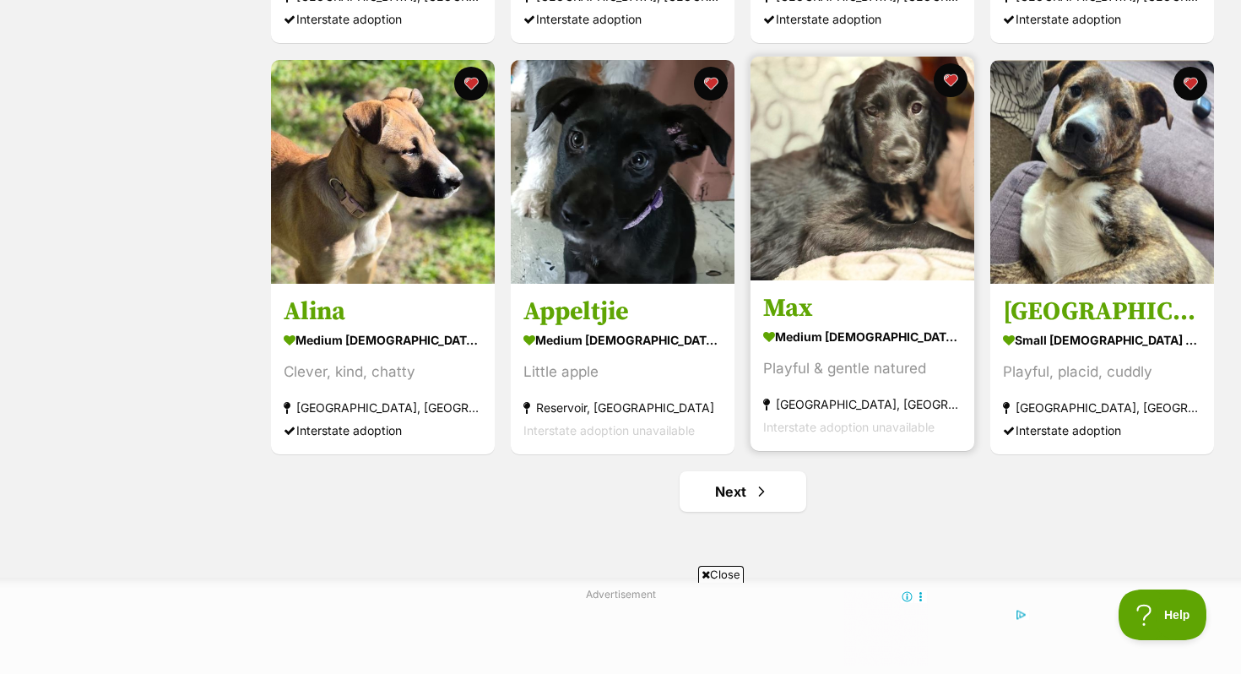
scroll to position [1941, 0]
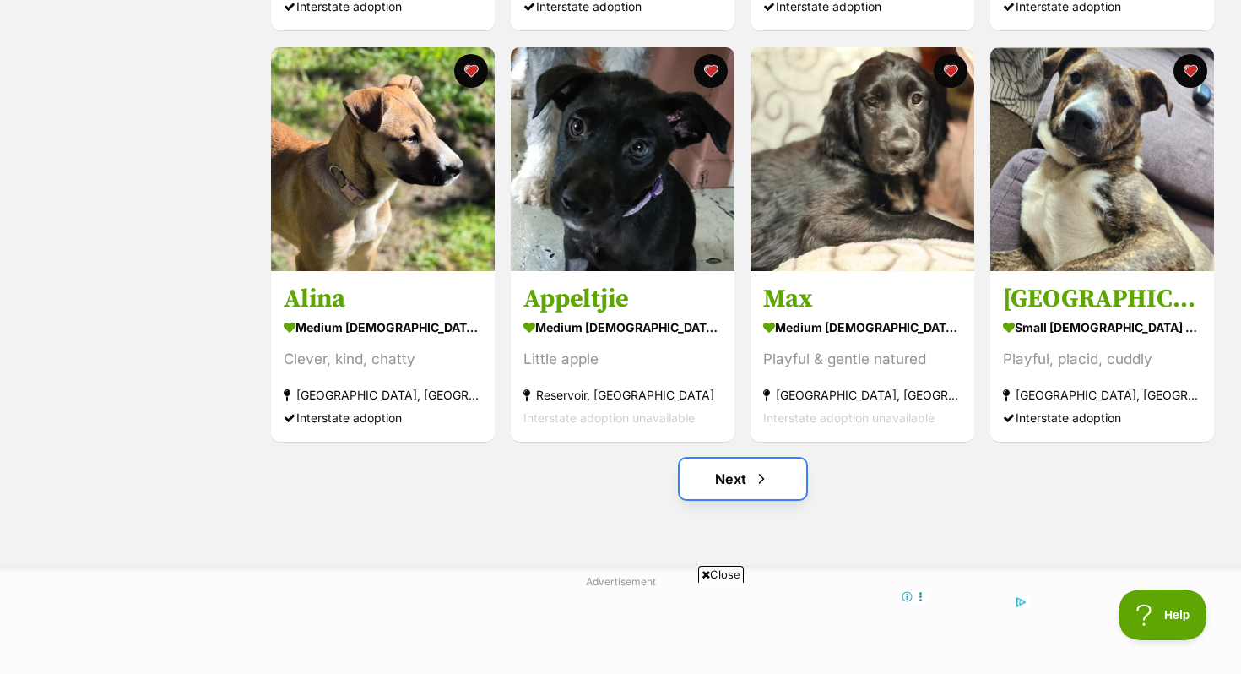
click at [755, 474] on span "Next page" at bounding box center [761, 479] width 17 height 20
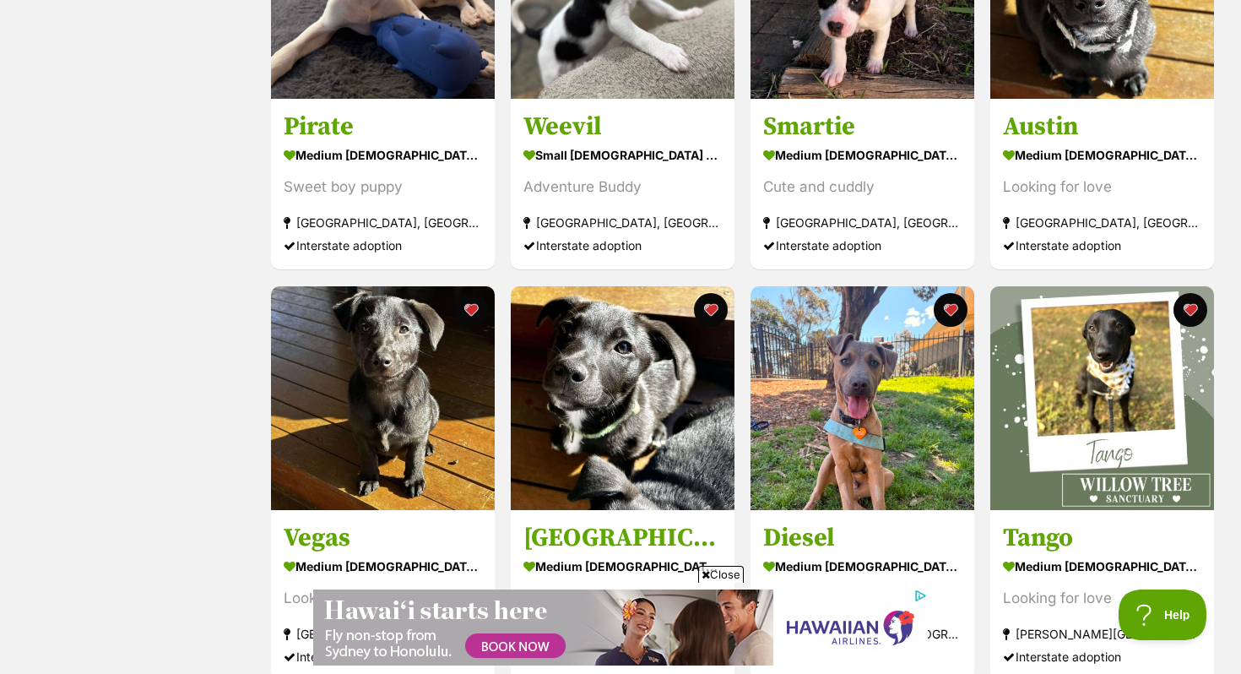
scroll to position [326, 0]
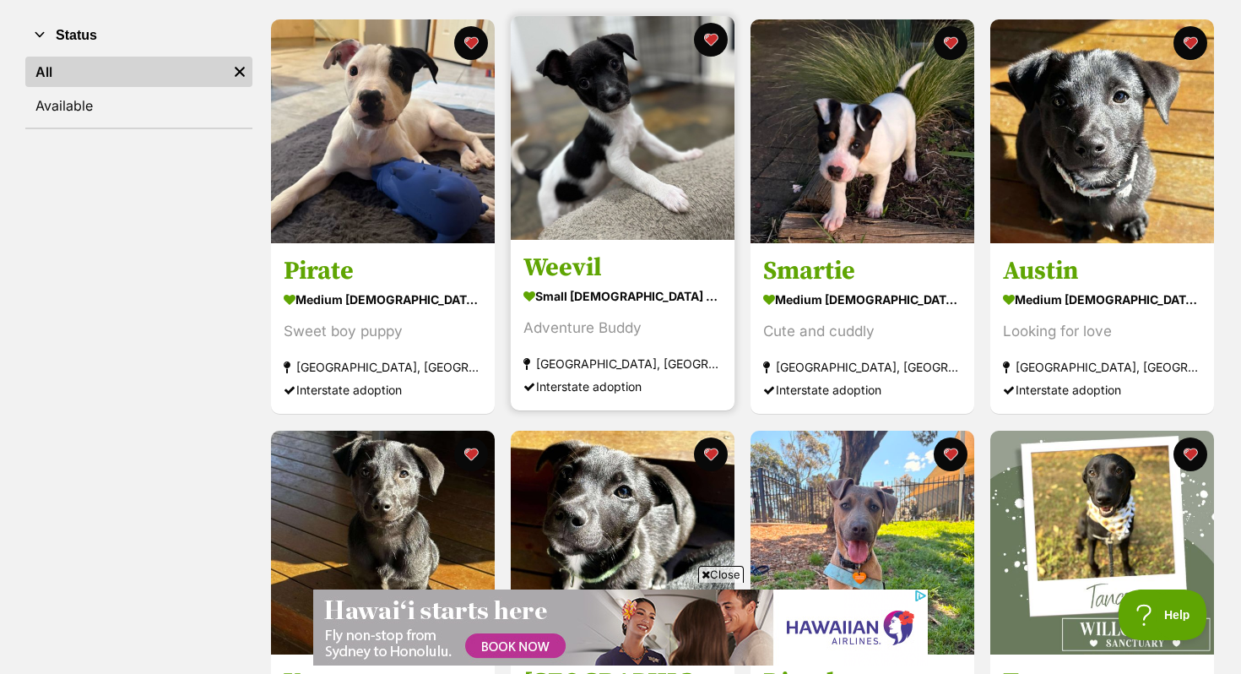
click at [652, 310] on section "small male Dog Adventure Buddy Berkshire Park, NSW Interstate adoption" at bounding box center [622, 341] width 198 height 114
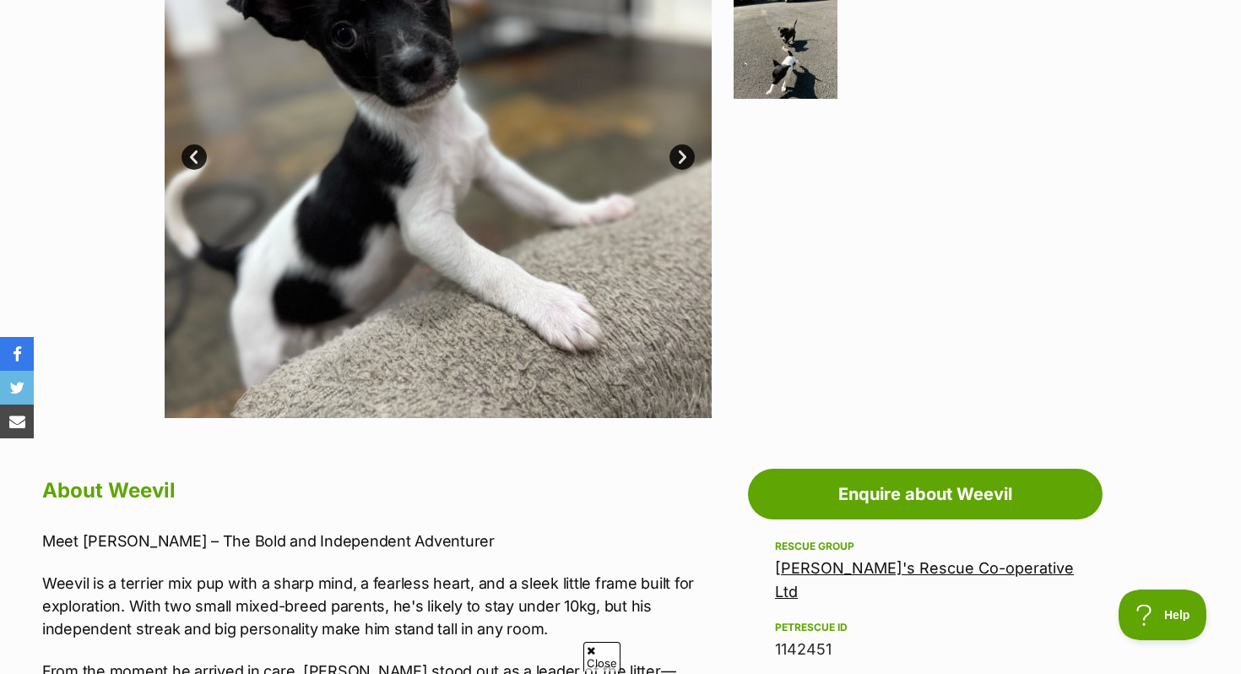
click at [886, 564] on link "[PERSON_NAME]'s Rescue Co-operative Ltd" at bounding box center [924, 579] width 299 height 41
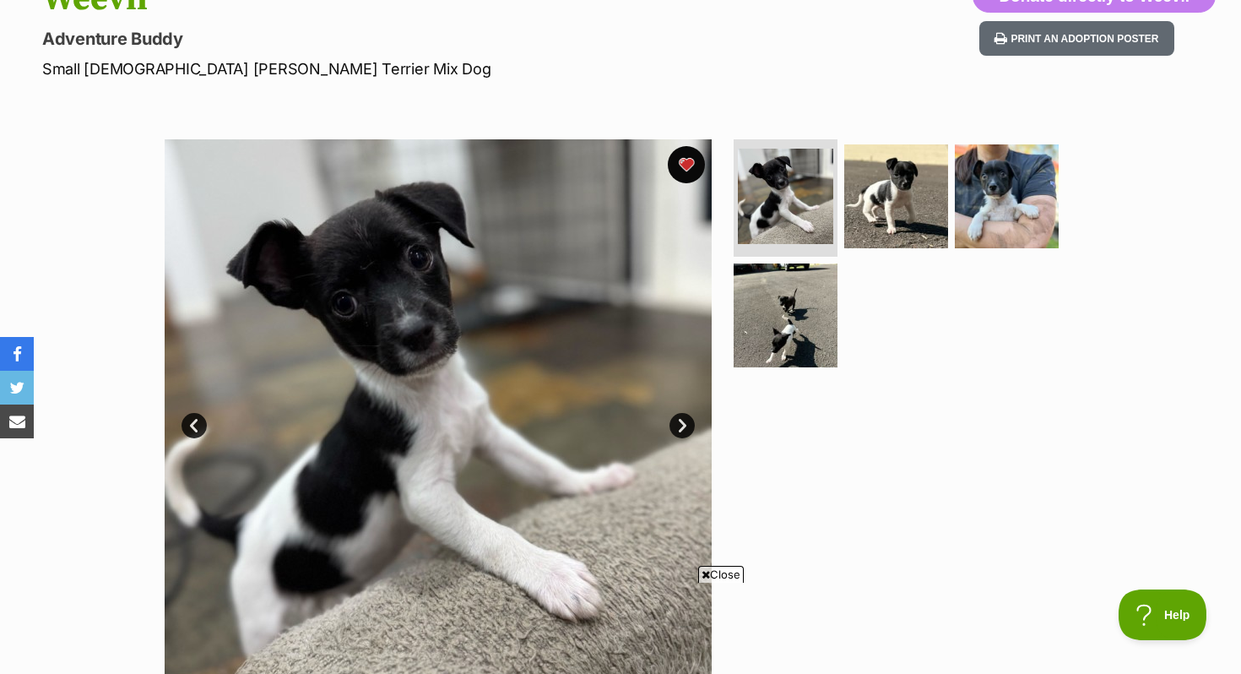
click at [688, 171] on button "favourite" at bounding box center [686, 164] width 37 height 37
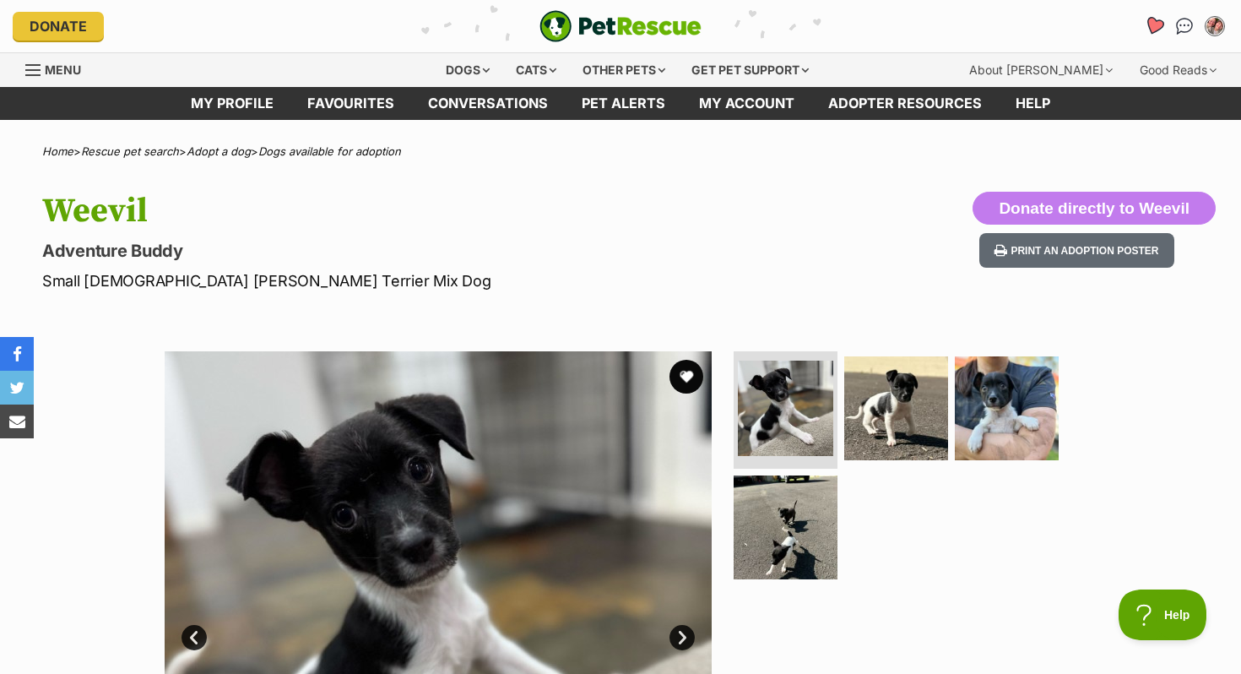
click at [1156, 27] on icon "Favourites" at bounding box center [1154, 25] width 20 height 19
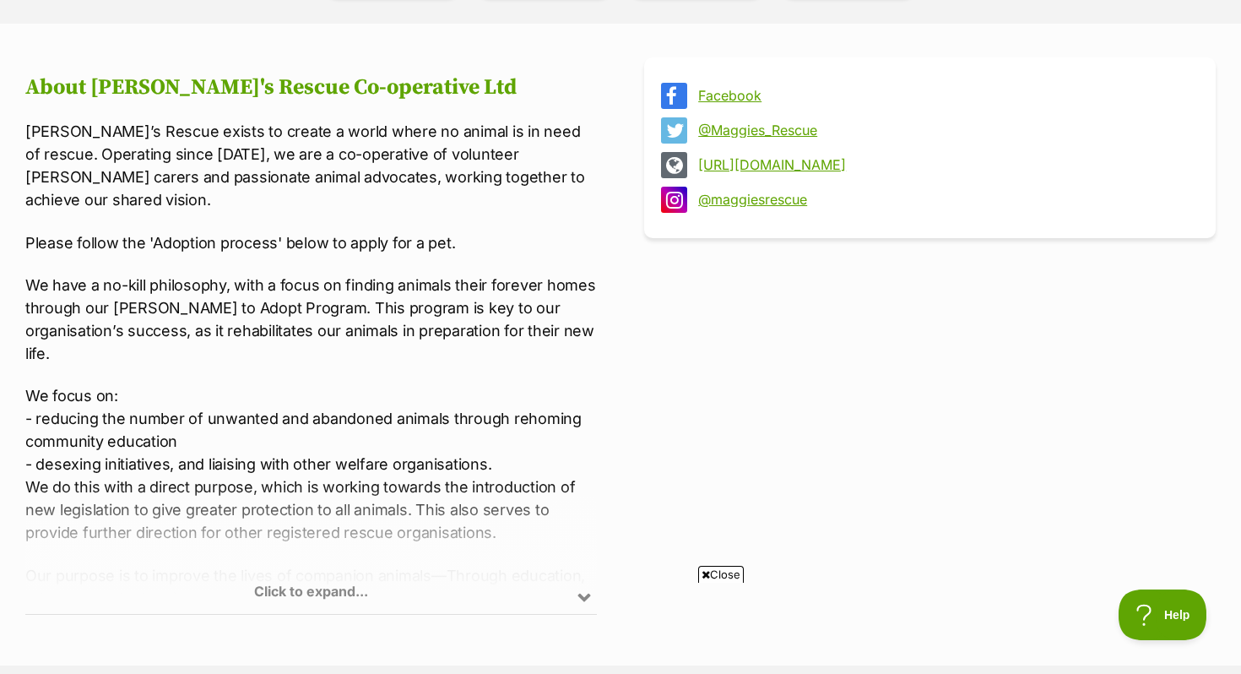
click at [756, 164] on link "[URL][DOMAIN_NAME]" at bounding box center [945, 164] width 494 height 15
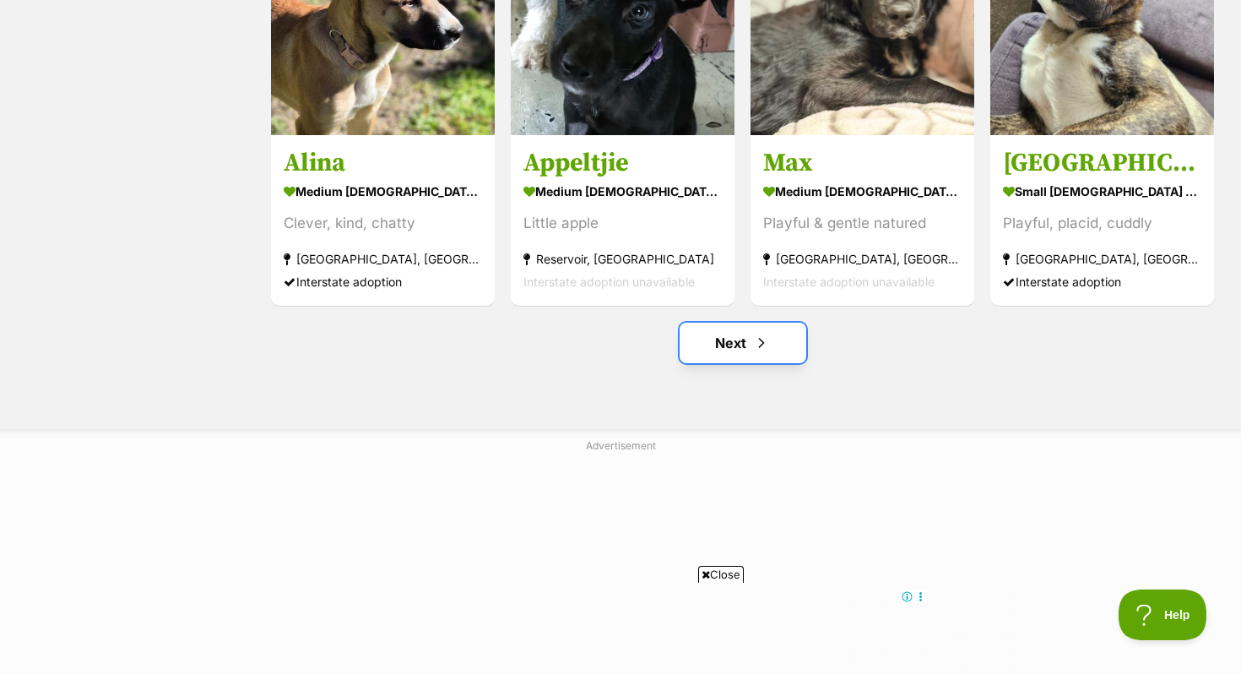
click at [740, 342] on link "Next" at bounding box center [743, 342] width 127 height 41
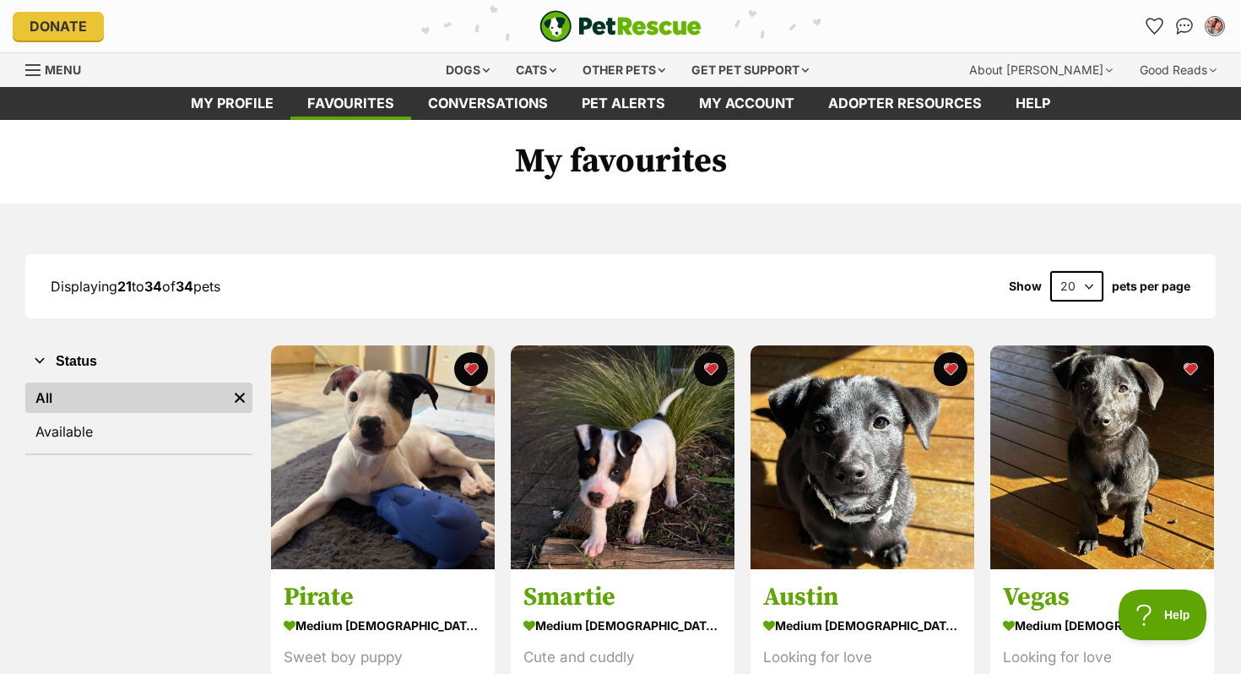
click at [643, 20] on img "PetRescue" at bounding box center [620, 26] width 162 height 32
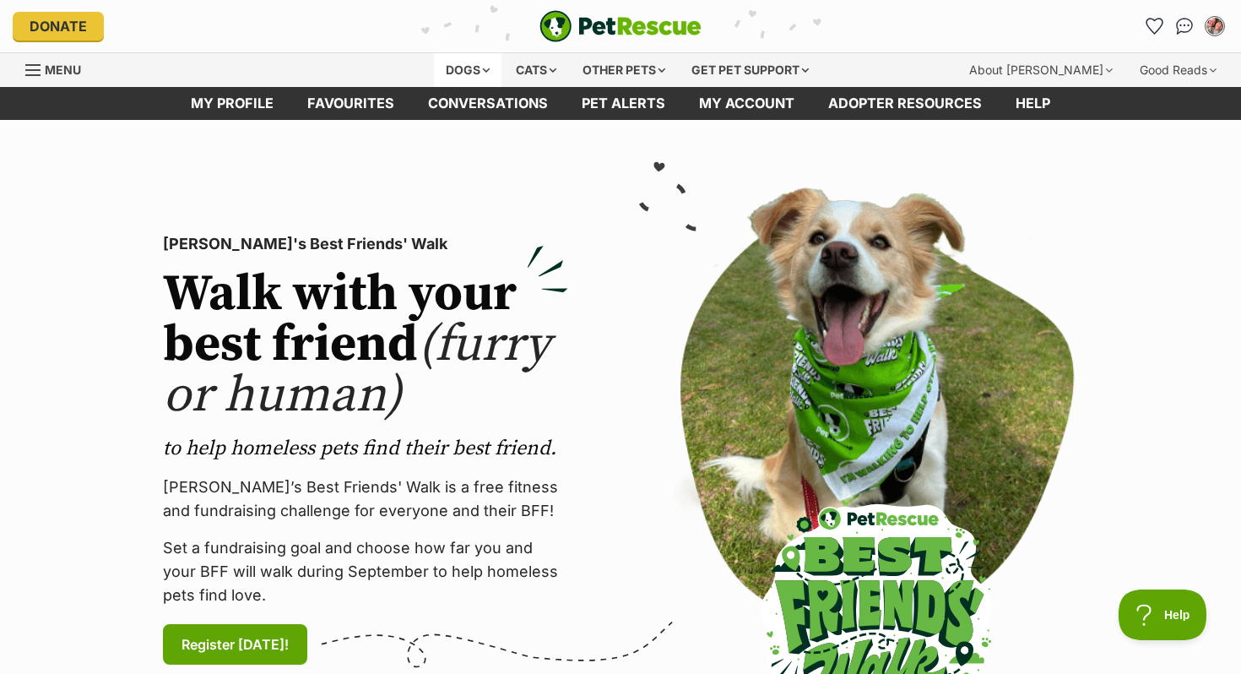
click at [466, 73] on div "Dogs" at bounding box center [468, 70] width 68 height 34
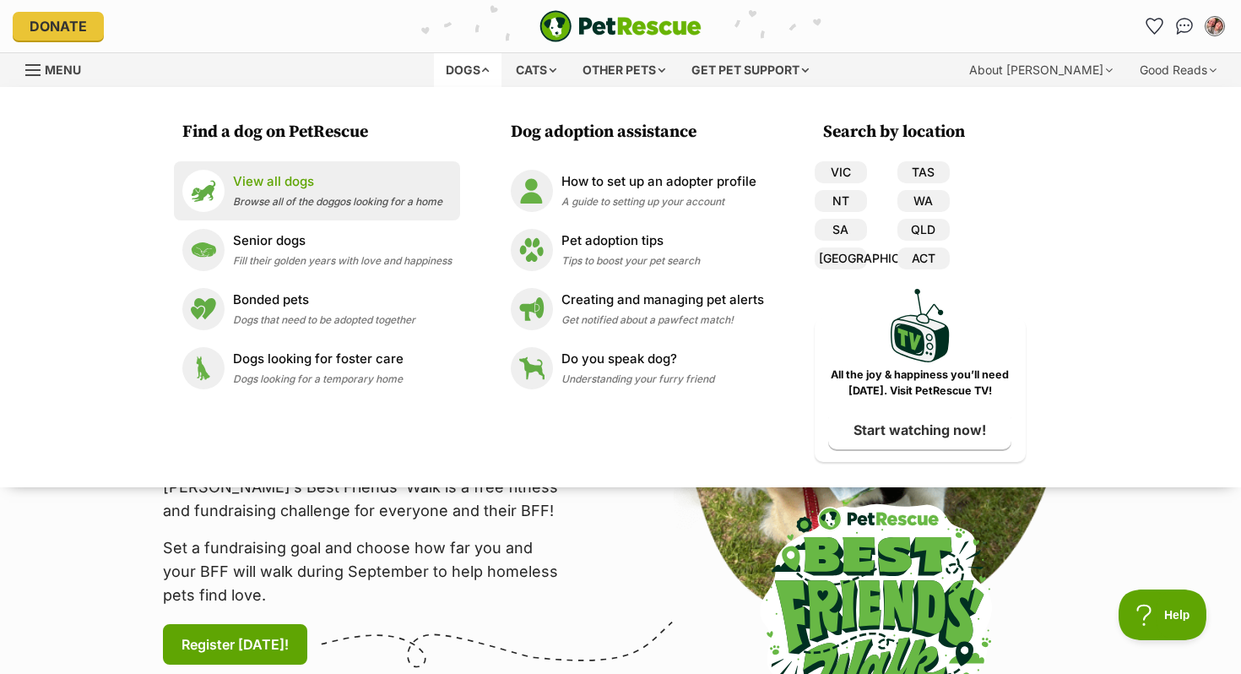
click at [400, 188] on p "View all dogs" at bounding box center [337, 181] width 209 height 19
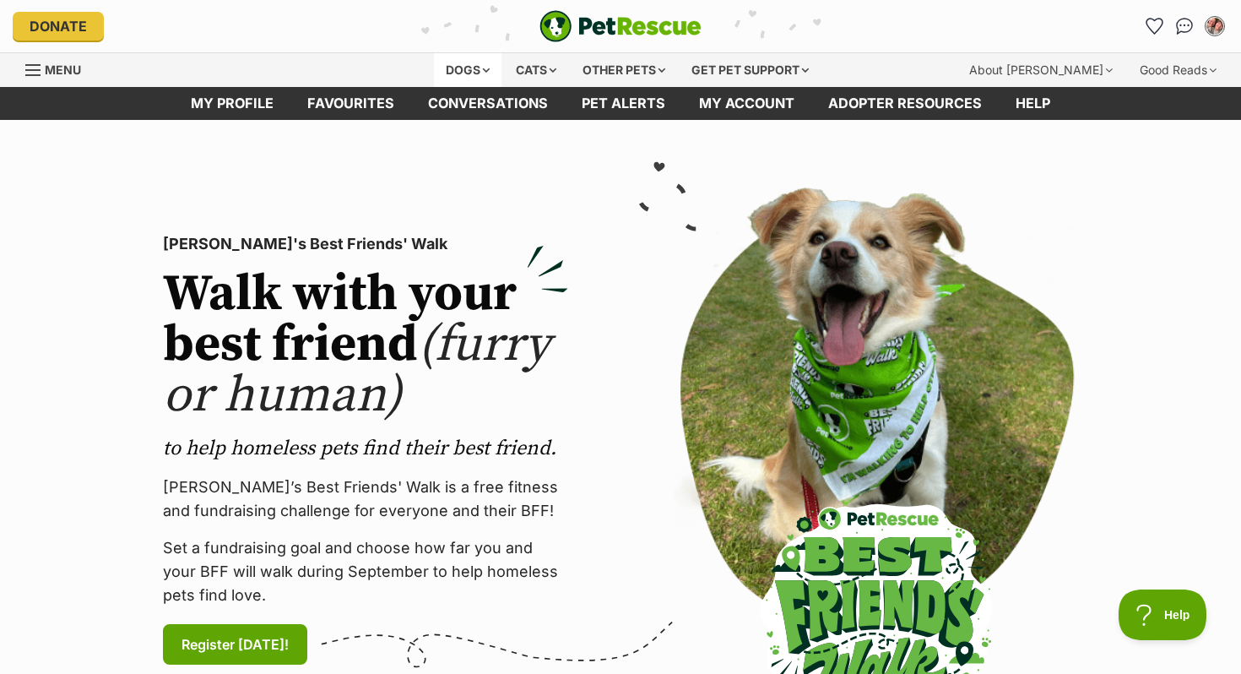
click at [443, 59] on div "Dogs" at bounding box center [468, 70] width 68 height 34
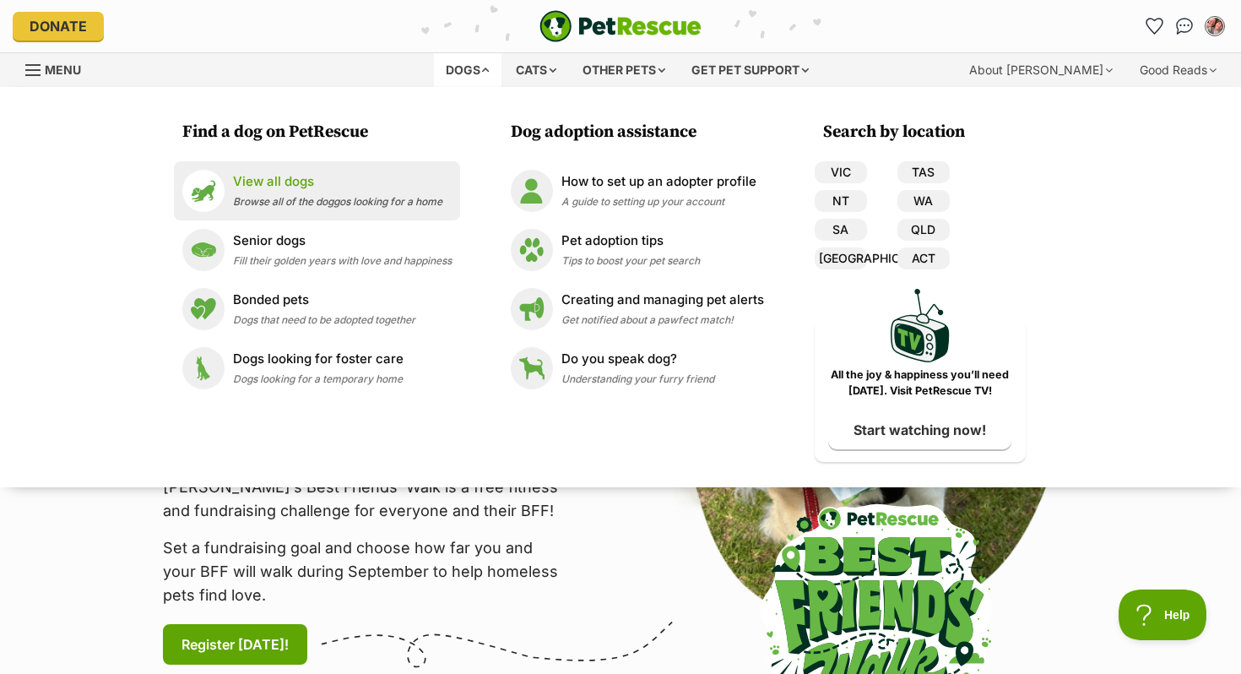
click at [348, 192] on div "View all dogs Browse all of the doggos looking for a home" at bounding box center [337, 190] width 209 height 36
